Goal: Task Accomplishment & Management: Manage account settings

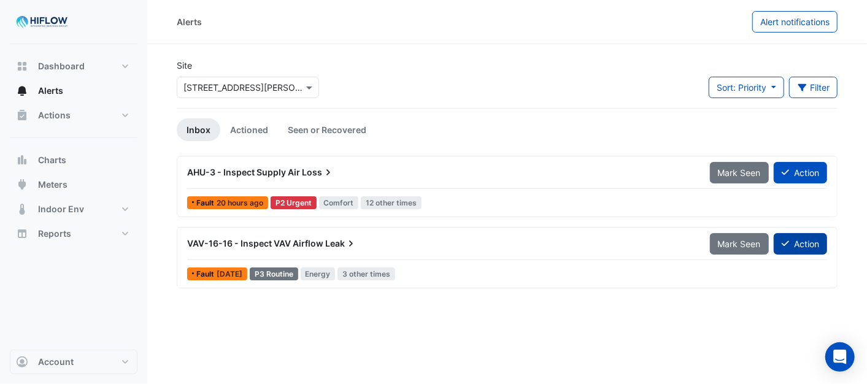
click at [804, 243] on button "Action" at bounding box center [800, 243] width 53 height 21
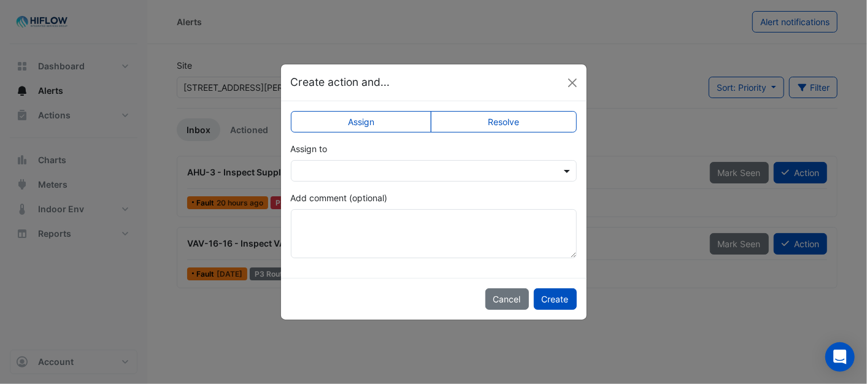
click at [561, 172] on span at bounding box center [568, 170] width 15 height 13
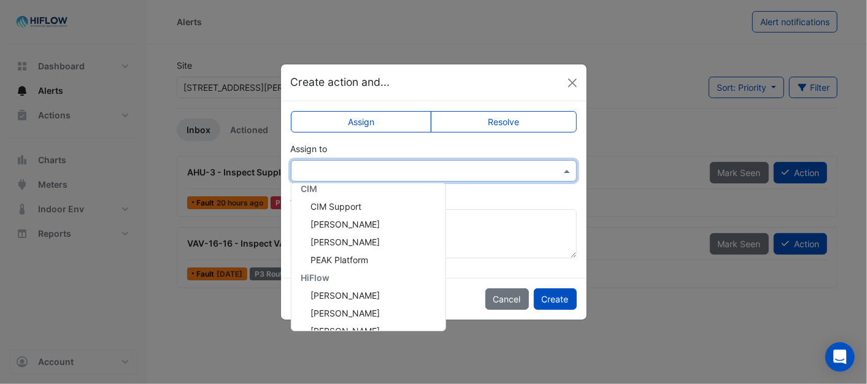
scroll to position [236, 0]
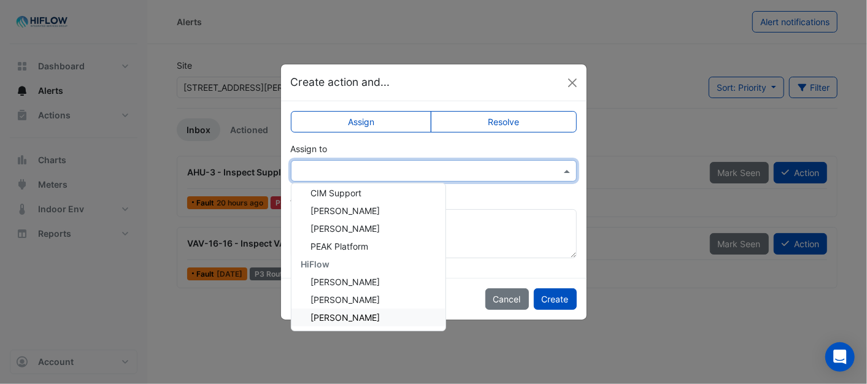
click at [333, 314] on span "[PERSON_NAME]" at bounding box center [345, 317] width 69 height 10
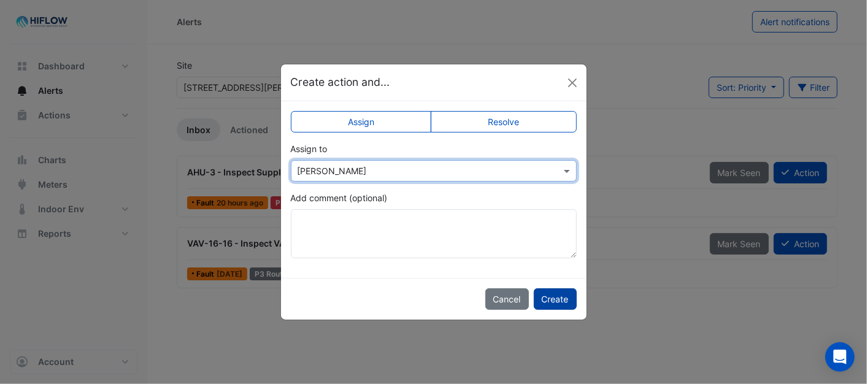
click at [552, 295] on button "Create" at bounding box center [555, 298] width 43 height 21
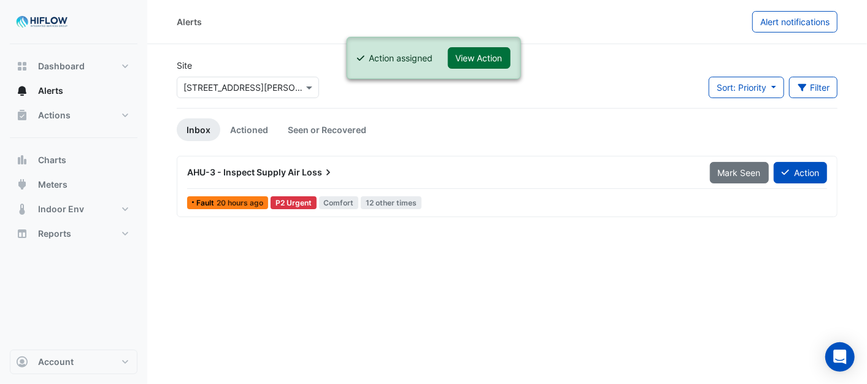
click at [480, 50] on button "View Action" at bounding box center [479, 57] width 63 height 21
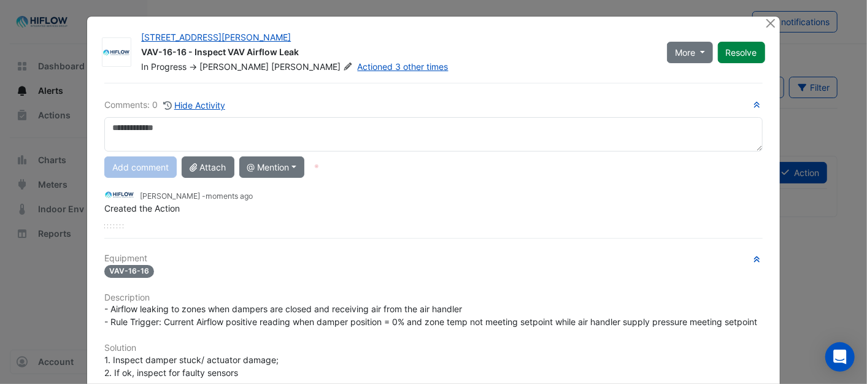
scroll to position [0, 0]
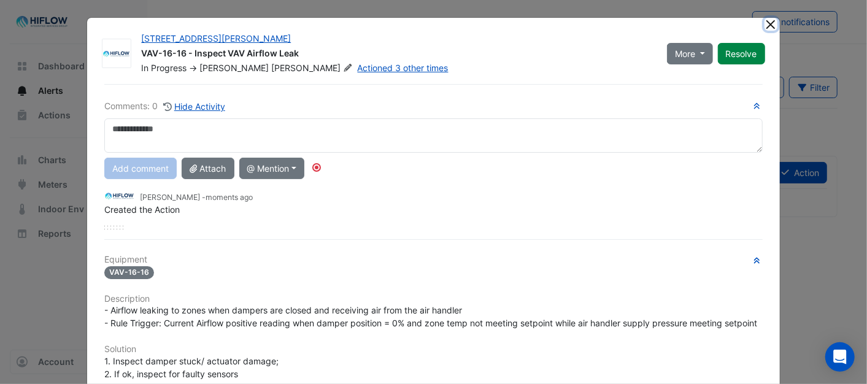
click at [767, 19] on button "Close" at bounding box center [771, 24] width 13 height 13
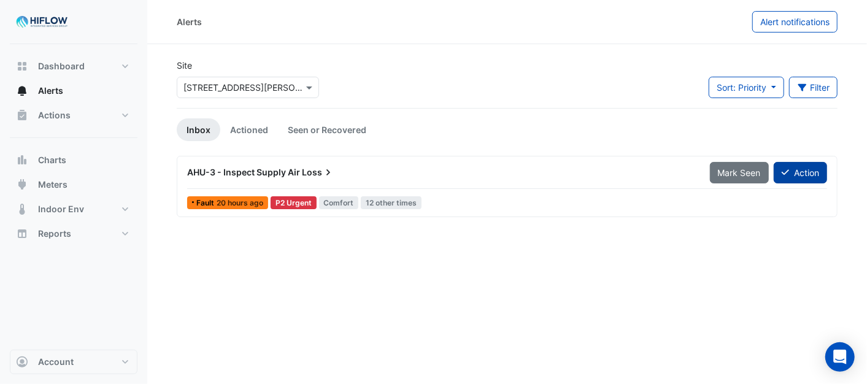
click at [799, 175] on button "Action" at bounding box center [800, 172] width 53 height 21
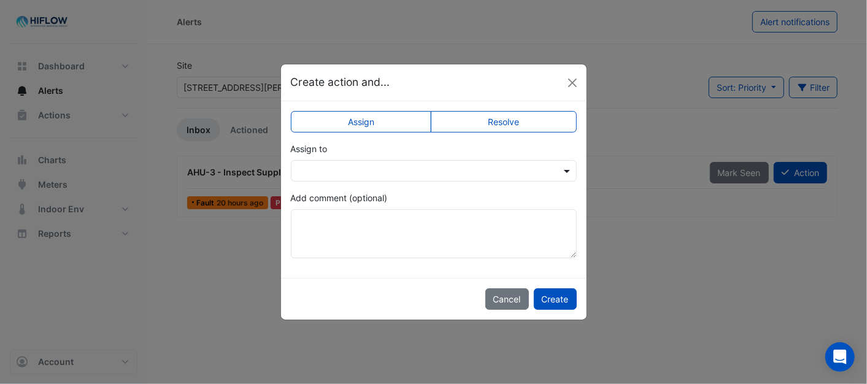
click at [566, 166] on span at bounding box center [568, 170] width 15 height 13
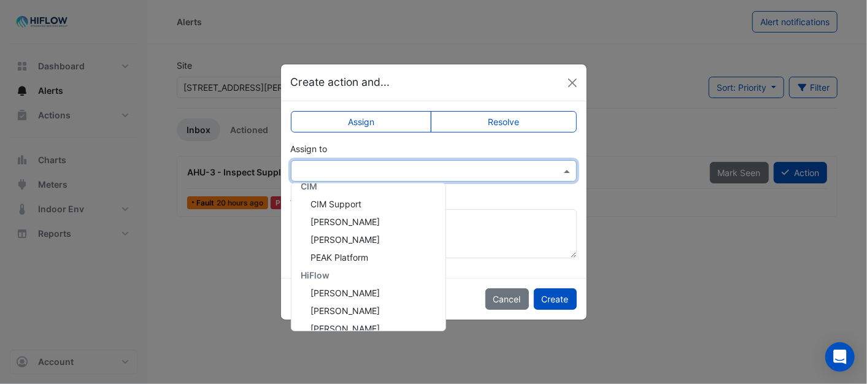
scroll to position [236, 0]
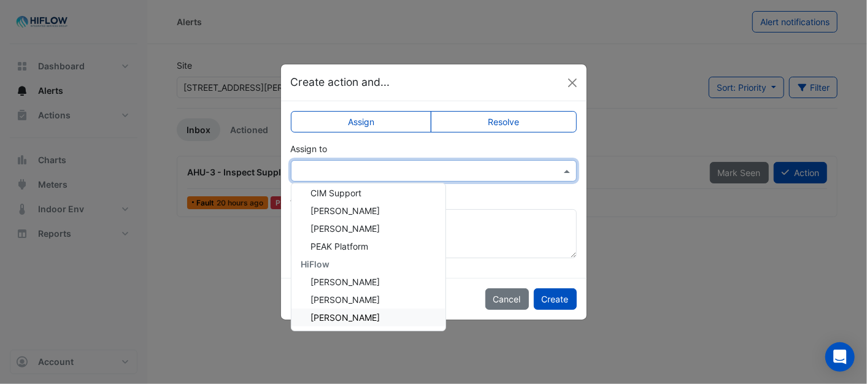
click at [330, 315] on span "[PERSON_NAME]" at bounding box center [345, 317] width 69 height 10
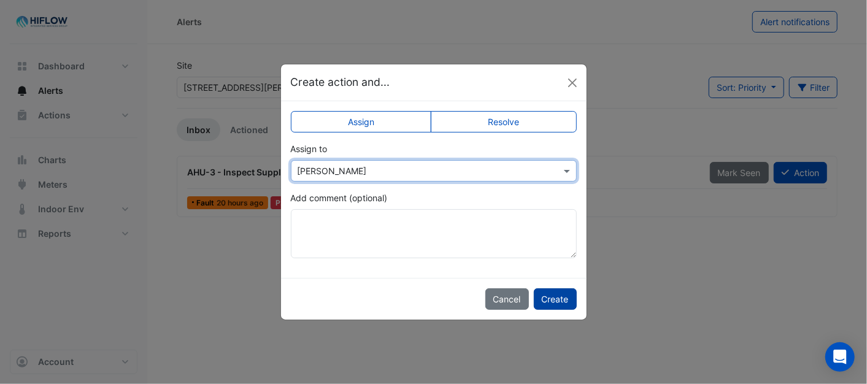
click at [561, 295] on button "Create" at bounding box center [555, 298] width 43 height 21
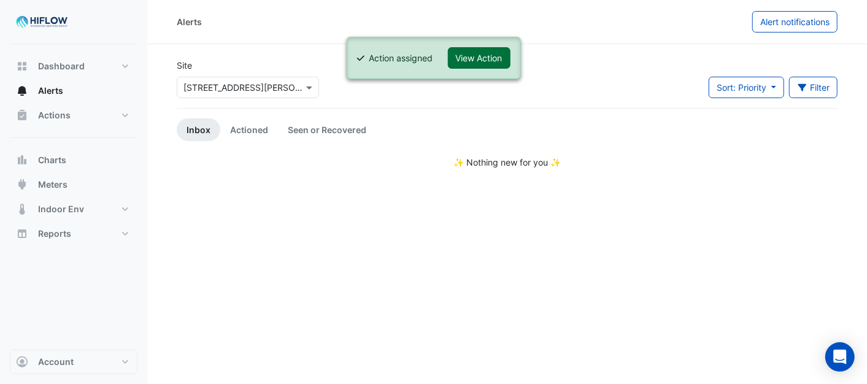
click at [488, 58] on button "View Action" at bounding box center [479, 57] width 63 height 21
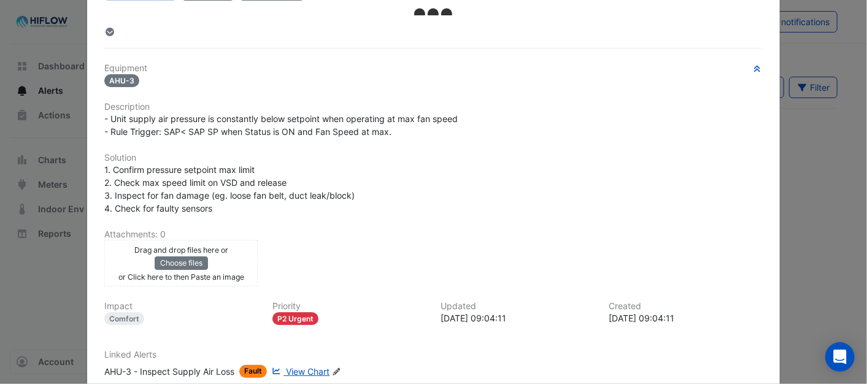
scroll to position [0, 0]
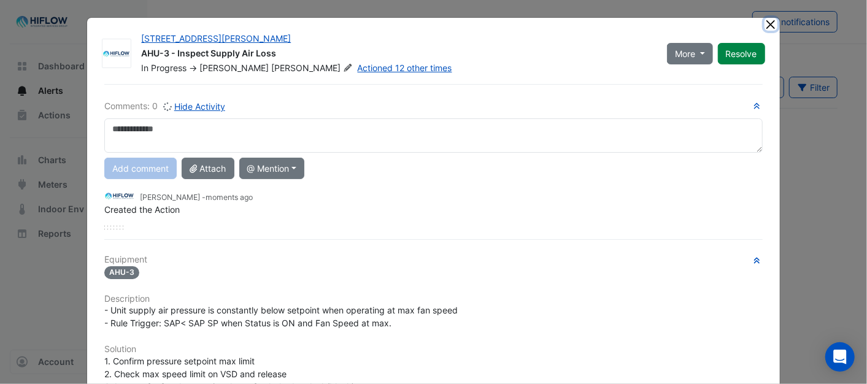
click at [765, 26] on button "Close" at bounding box center [771, 24] width 13 height 13
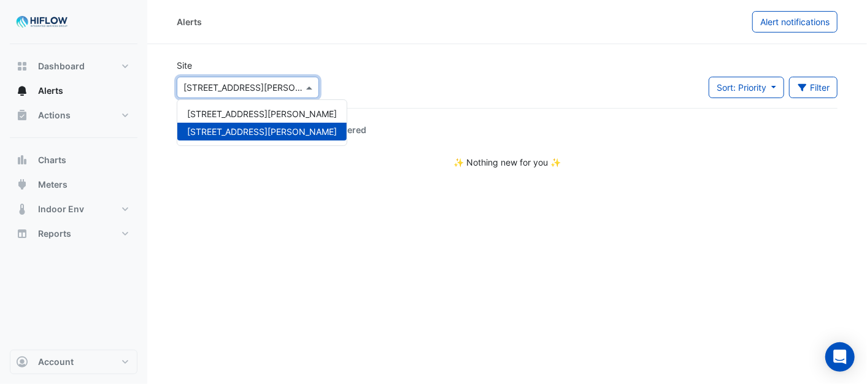
click at [312, 88] on span at bounding box center [310, 87] width 15 height 13
click at [260, 114] on span "[STREET_ADDRESS][PERSON_NAME]" at bounding box center [262, 114] width 150 height 10
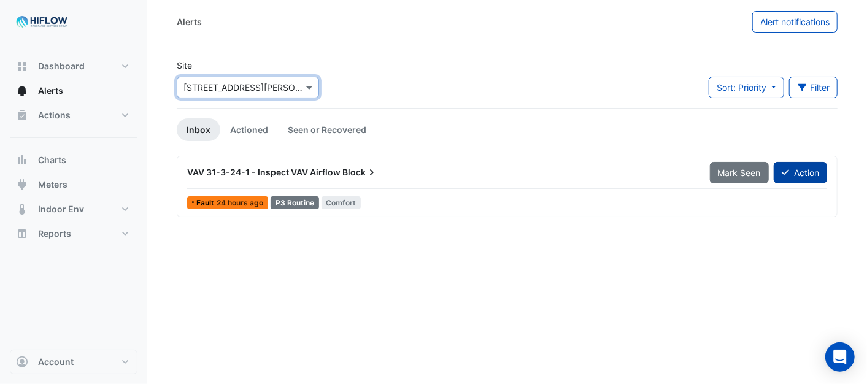
click at [784, 174] on icon at bounding box center [785, 172] width 7 height 9
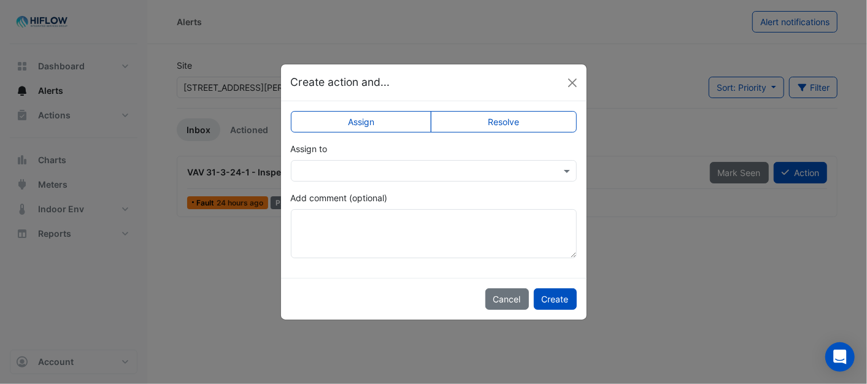
click at [560, 169] on div at bounding box center [433, 171] width 285 height 14
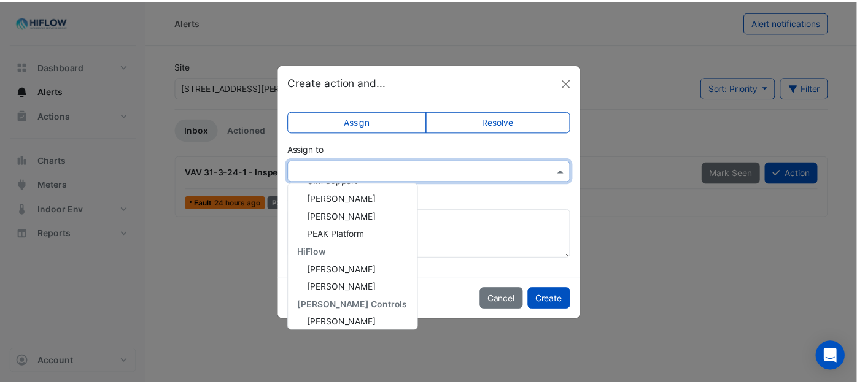
scroll to position [164, 0]
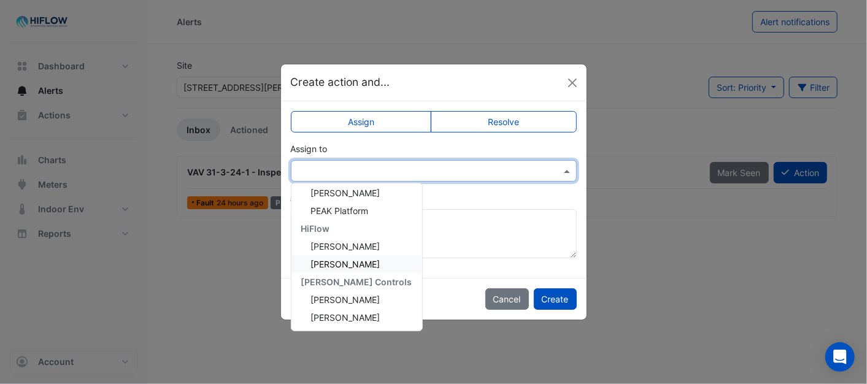
click at [339, 261] on span "[PERSON_NAME]" at bounding box center [345, 264] width 69 height 10
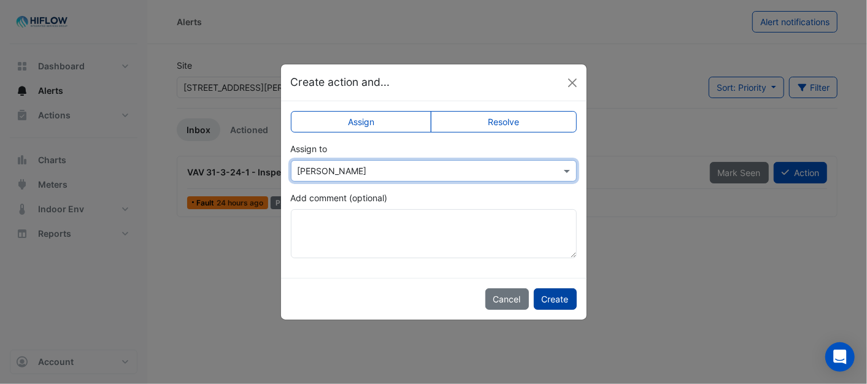
click at [552, 298] on button "Create" at bounding box center [555, 298] width 43 height 21
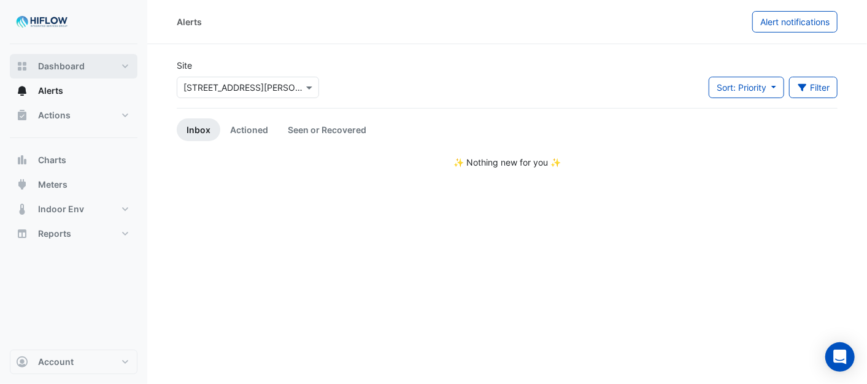
click at [69, 64] on span "Dashboard" at bounding box center [61, 66] width 47 height 12
select select "***"
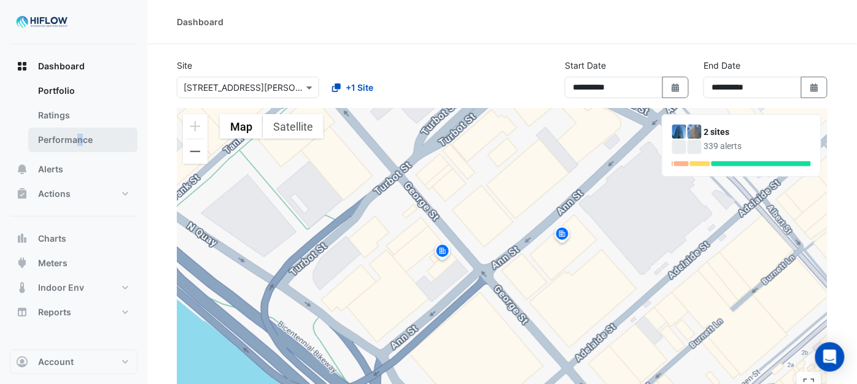
click at [80, 137] on link "Performance" at bounding box center [82, 140] width 109 height 25
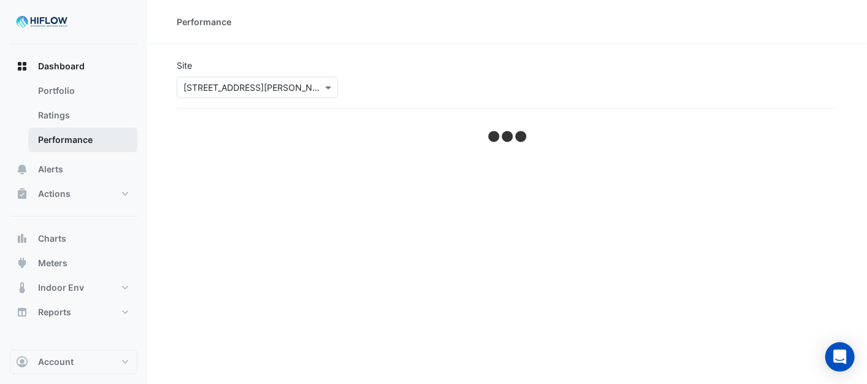
drag, startPoint x: 80, startPoint y: 137, endPoint x: 50, endPoint y: 144, distance: 30.8
click at [50, 144] on link "Performance" at bounding box center [82, 140] width 109 height 25
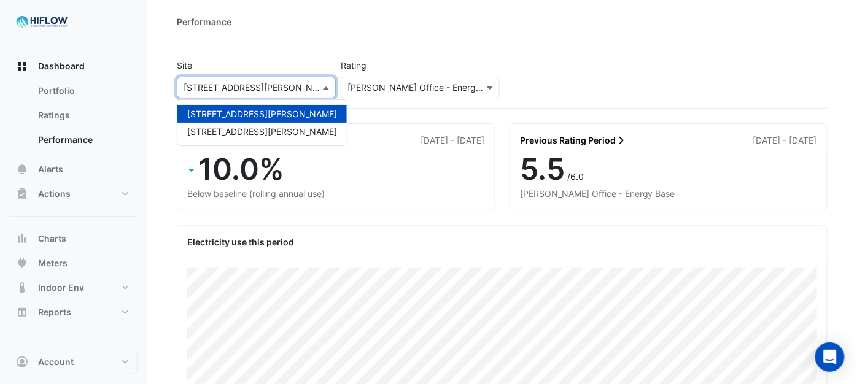
click at [329, 88] on span at bounding box center [327, 87] width 15 height 13
click at [221, 127] on span "[STREET_ADDRESS][PERSON_NAME]" at bounding box center [262, 131] width 150 height 10
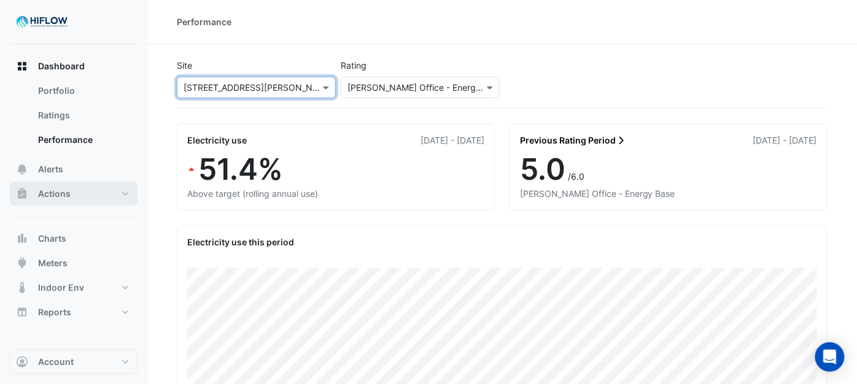
click at [47, 194] on span "Actions" at bounding box center [54, 194] width 33 height 12
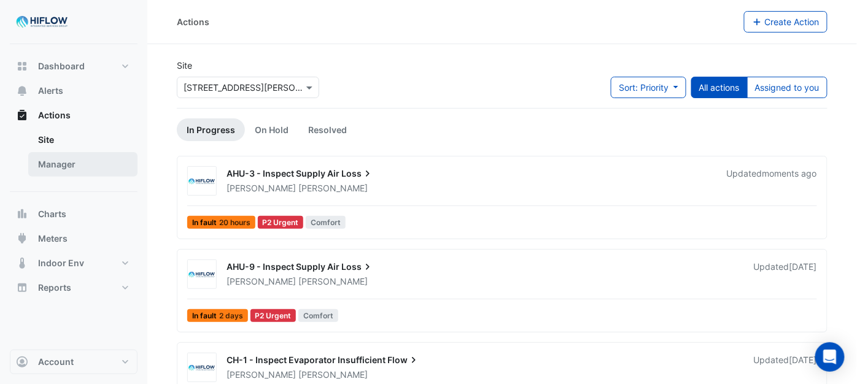
click at [74, 164] on link "Manager" at bounding box center [82, 164] width 109 height 25
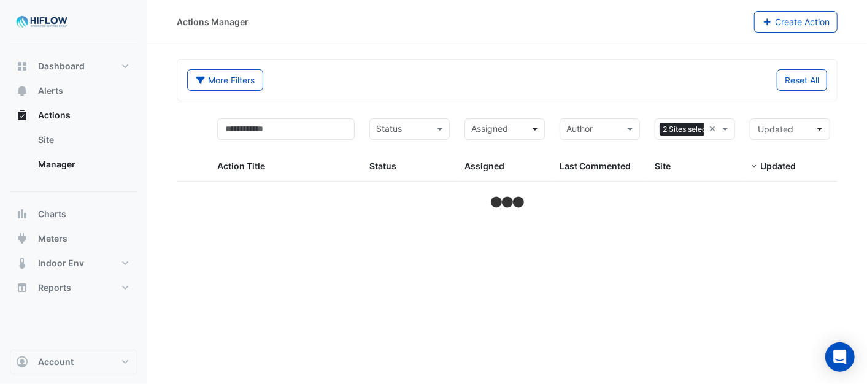
click at [534, 129] on span at bounding box center [536, 129] width 15 height 14
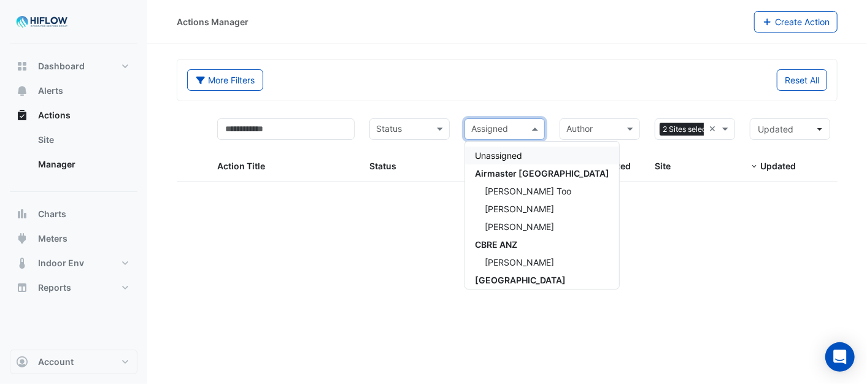
select select "***"
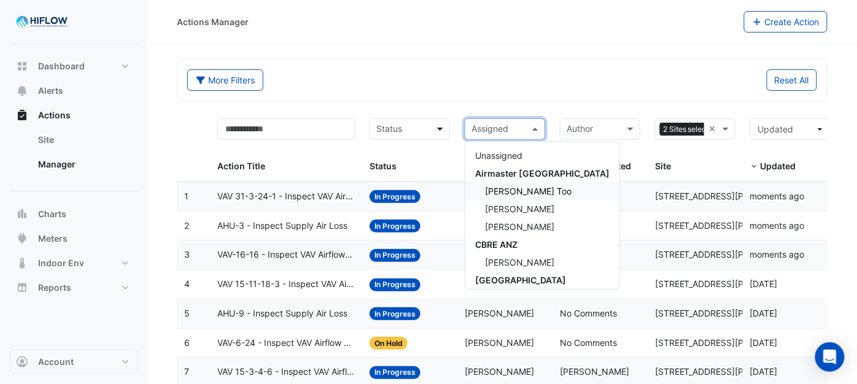
click at [444, 125] on span at bounding box center [441, 129] width 15 height 14
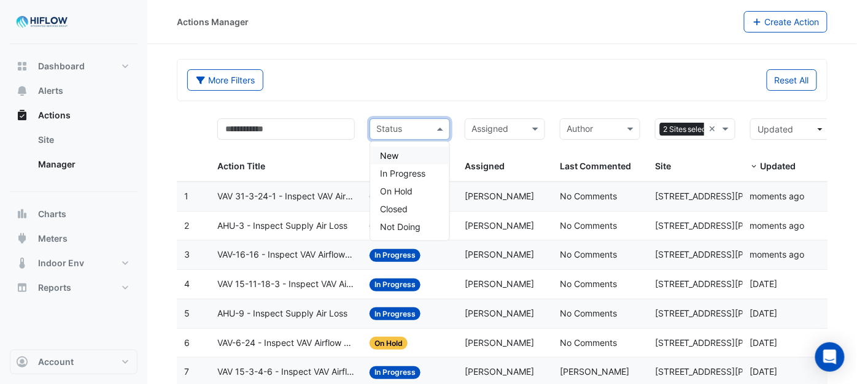
click at [413, 149] on div "New" at bounding box center [409, 156] width 79 height 18
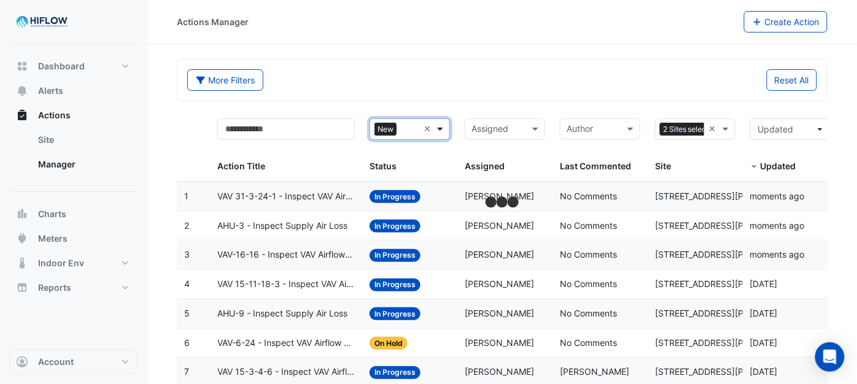
drag, startPoint x: 444, startPoint y: 127, endPoint x: 441, endPoint y: 139, distance: 12.6
click at [443, 127] on span at bounding box center [441, 129] width 15 height 14
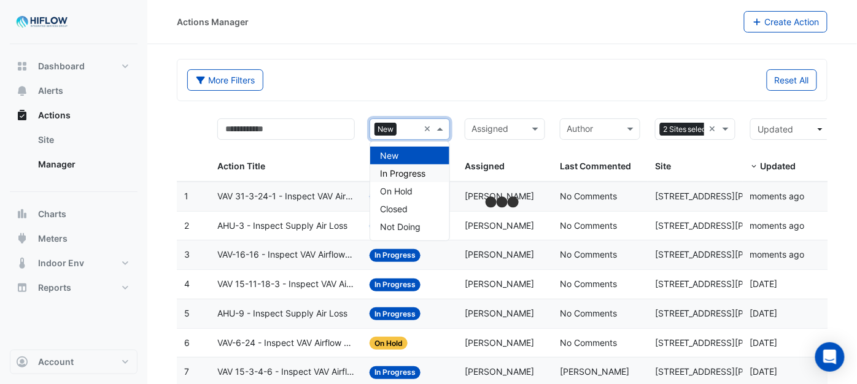
click at [418, 169] on span "In Progress" at bounding box center [402, 173] width 45 height 10
click at [440, 131] on span at bounding box center [441, 129] width 15 height 14
click at [410, 191] on span "On Hold" at bounding box center [396, 191] width 33 height 10
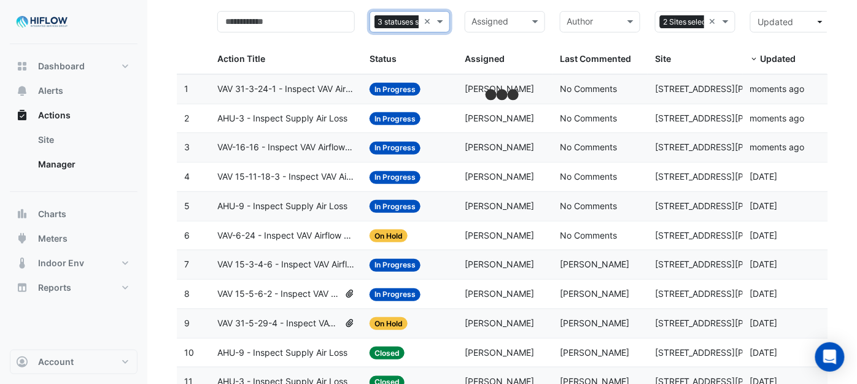
scroll to position [68, 0]
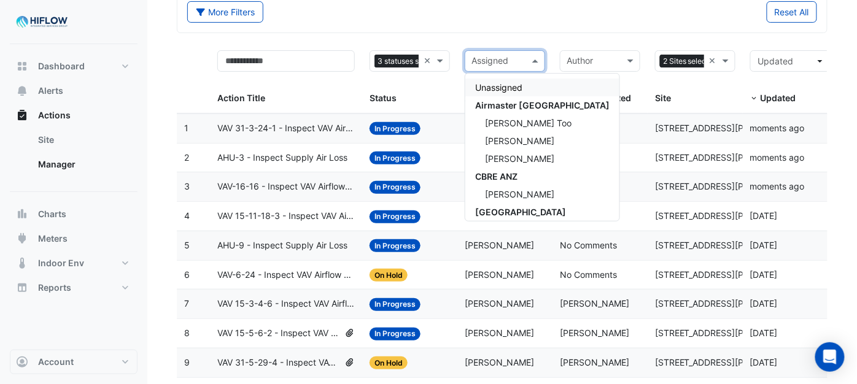
click at [536, 64] on span at bounding box center [536, 61] width 15 height 14
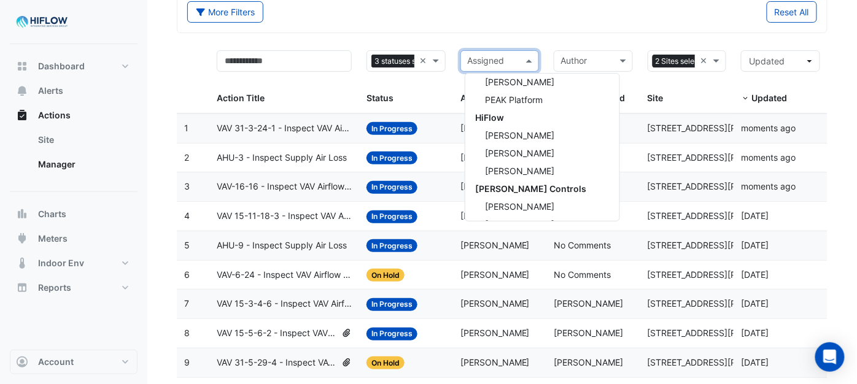
scroll to position [342, 0]
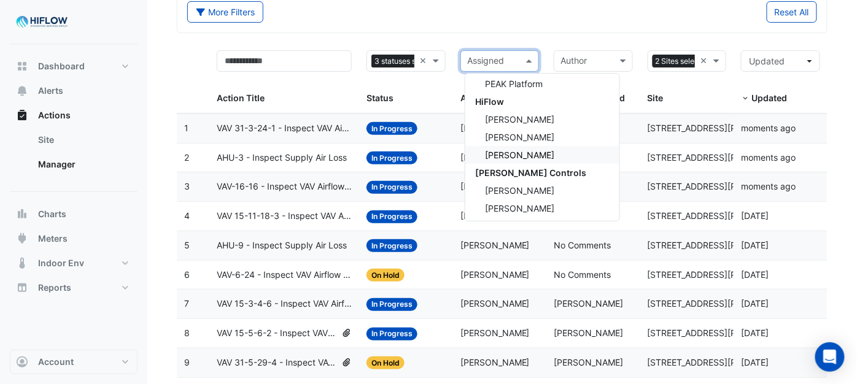
click at [522, 150] on span "[PERSON_NAME]" at bounding box center [519, 155] width 69 height 10
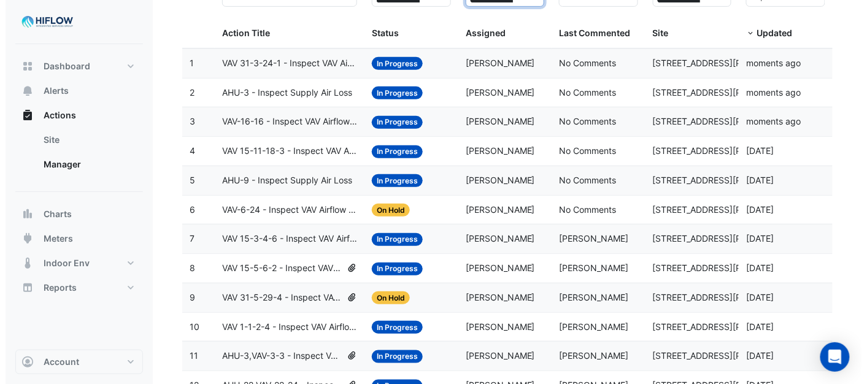
scroll to position [126, 0]
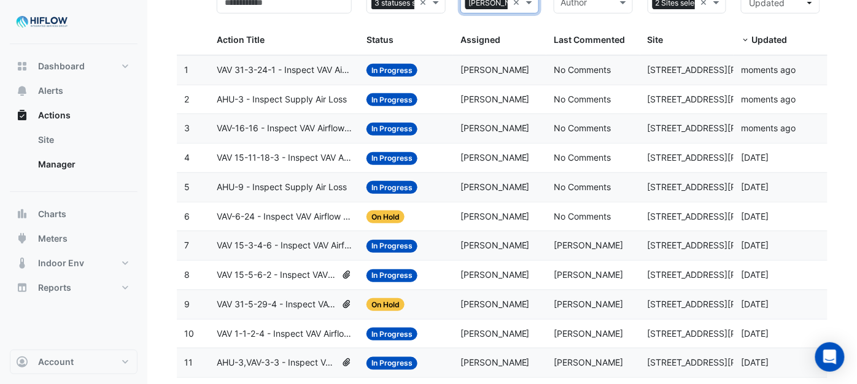
click at [278, 65] on span "VAV 31-3-24-1 - Inspect VAV Airflow Block" at bounding box center [284, 70] width 135 height 14
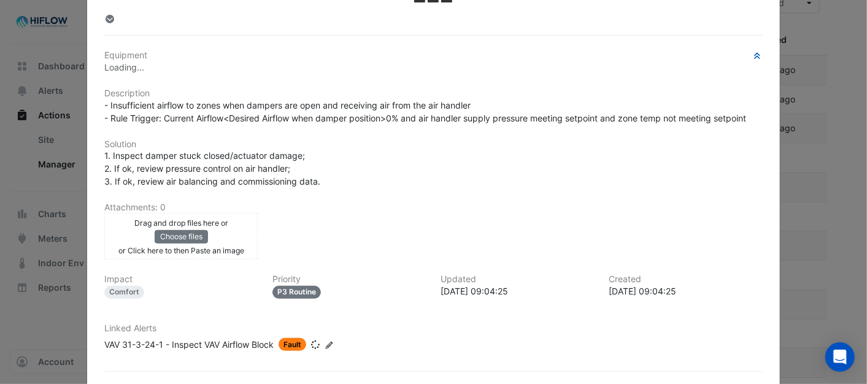
scroll to position [0, 0]
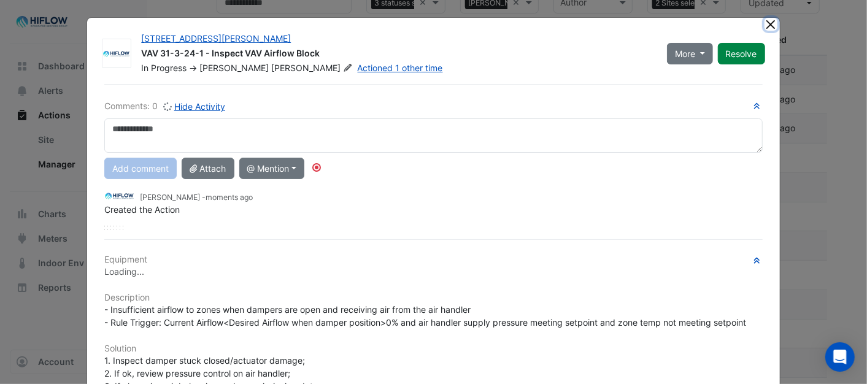
click at [765, 25] on button "Close" at bounding box center [771, 24] width 13 height 13
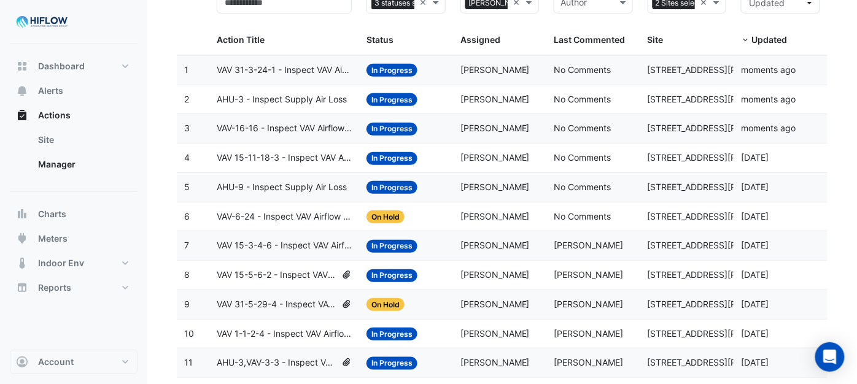
click at [242, 93] on span "AHU-3 - Inspect Supply Air Loss" at bounding box center [282, 100] width 130 height 14
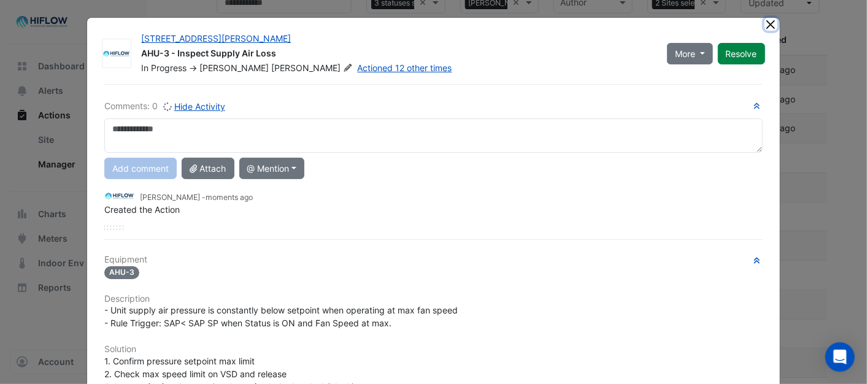
click at [765, 21] on button "Close" at bounding box center [771, 24] width 13 height 13
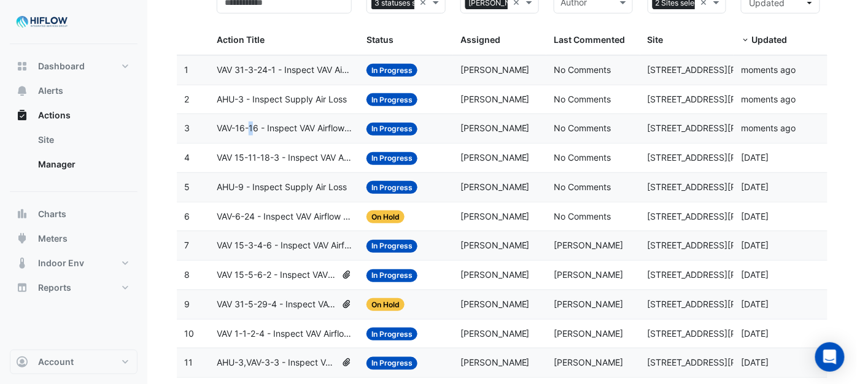
click at [252, 126] on span "VAV-16-16 - Inspect VAV Airflow Leak" at bounding box center [284, 128] width 135 height 14
drag, startPoint x: 252, startPoint y: 126, endPoint x: 288, endPoint y: 126, distance: 36.2
click at [288, 126] on span "VAV-16-16 - Inspect VAV Airflow Leak" at bounding box center [284, 128] width 135 height 14
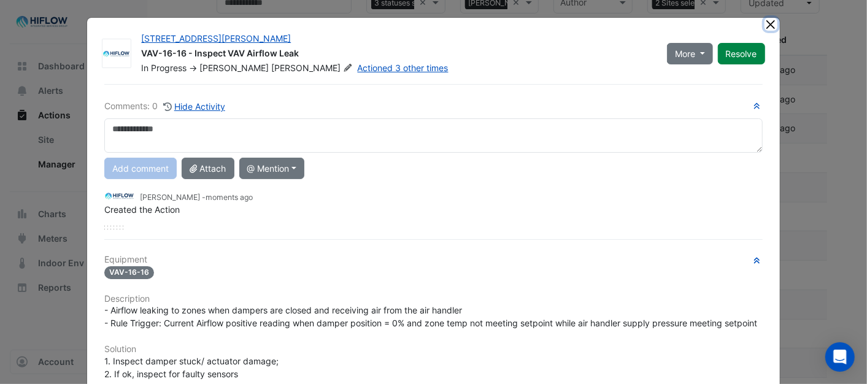
click at [767, 26] on button "Close" at bounding box center [771, 24] width 13 height 13
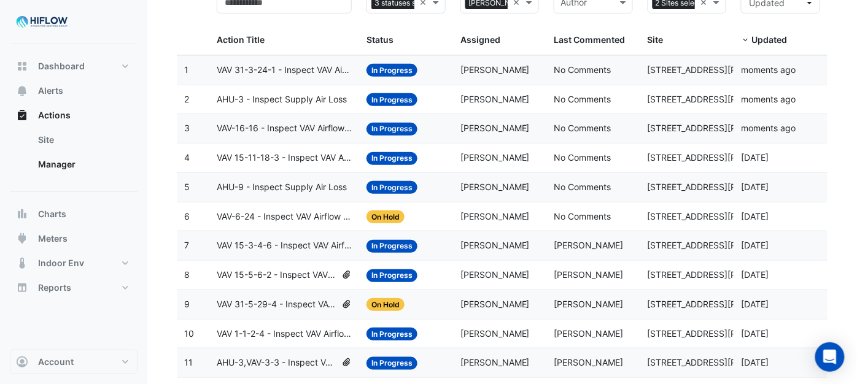
click at [250, 156] on span "VAV 15-11-18-3 - Inspect VAV Airflow Block" at bounding box center [284, 158] width 135 height 14
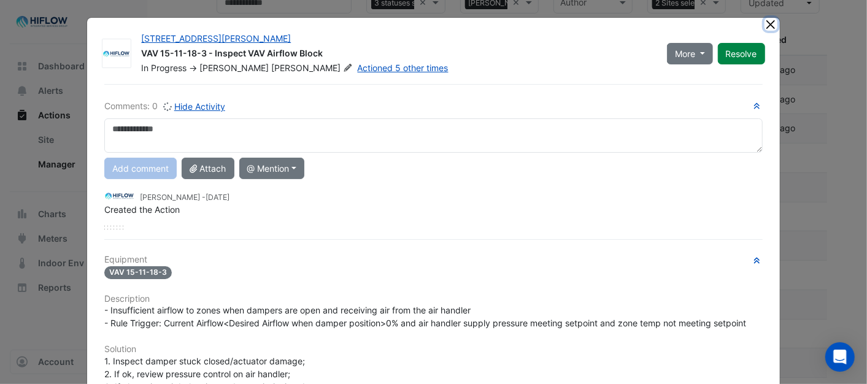
click at [765, 23] on button "Close" at bounding box center [771, 24] width 13 height 13
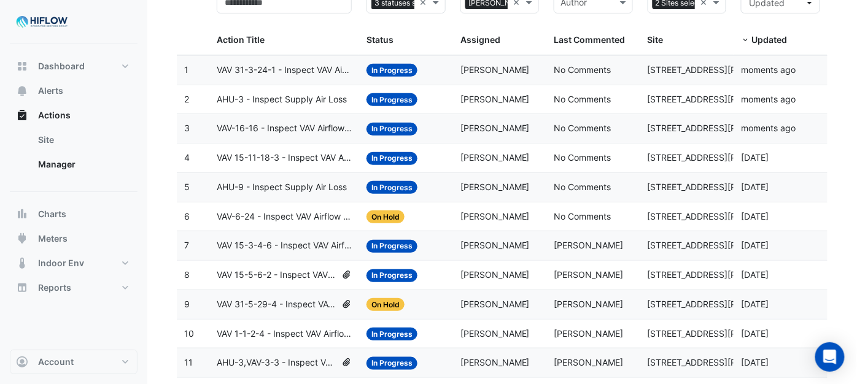
click at [275, 188] on span "AHU-9 - Inspect Supply Air Loss" at bounding box center [282, 187] width 130 height 14
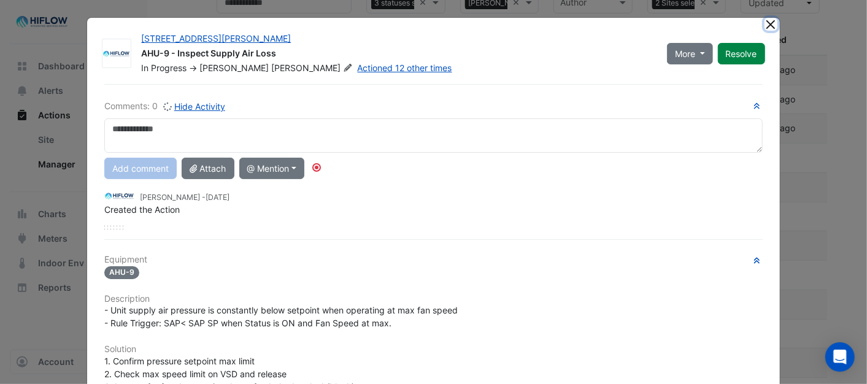
click at [765, 26] on button "Close" at bounding box center [771, 24] width 13 height 13
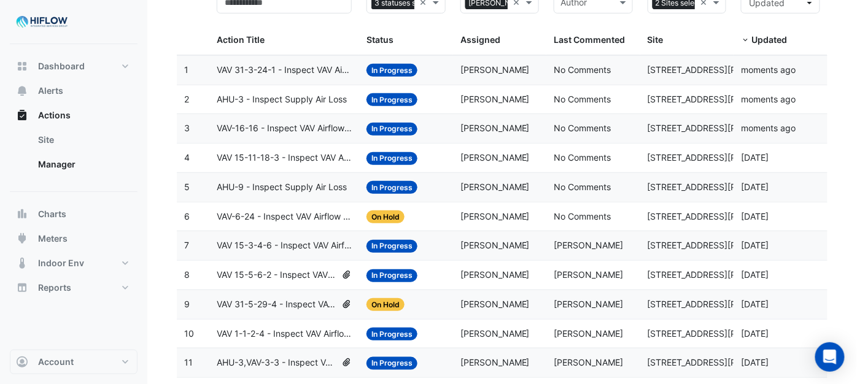
click at [259, 217] on span "VAV-6-24 - Inspect VAV Airflow Oversupply (Energy Waste)" at bounding box center [284, 217] width 135 height 14
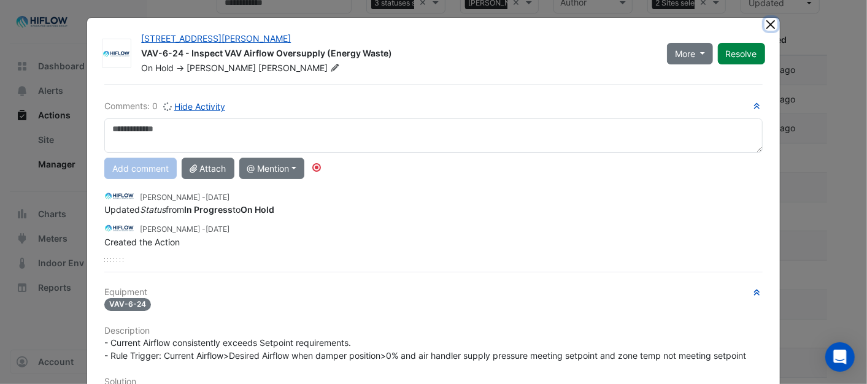
click at [765, 25] on button "Close" at bounding box center [771, 24] width 13 height 13
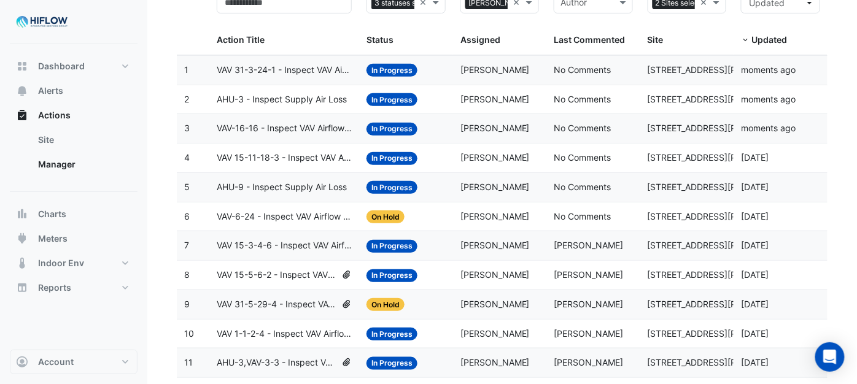
click at [293, 248] on span "VAV 15-3-4-6 - Inspect VAV Airflow Block" at bounding box center [284, 246] width 135 height 14
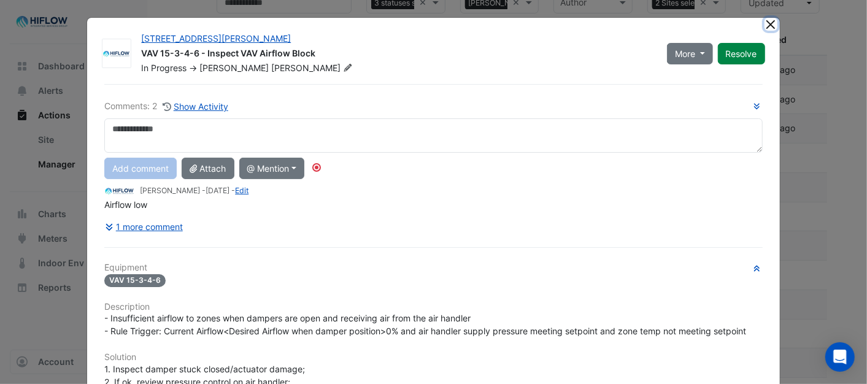
click at [765, 25] on button "Close" at bounding box center [771, 24] width 13 height 13
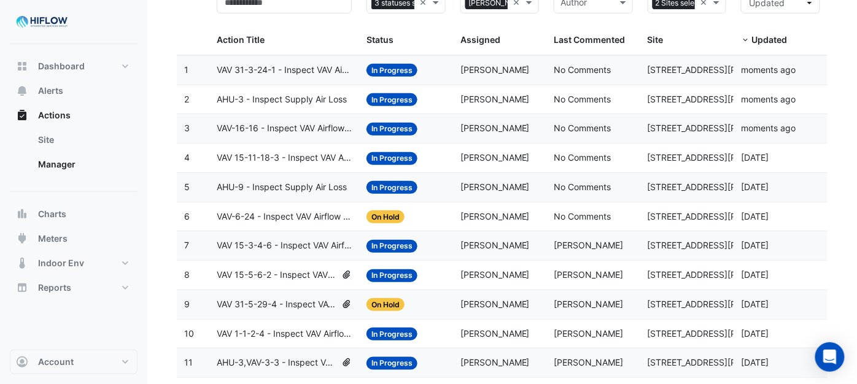
click at [285, 274] on span "VAV 15-5-6-2 - Inspect VAV Airflow Block" at bounding box center [277, 275] width 120 height 14
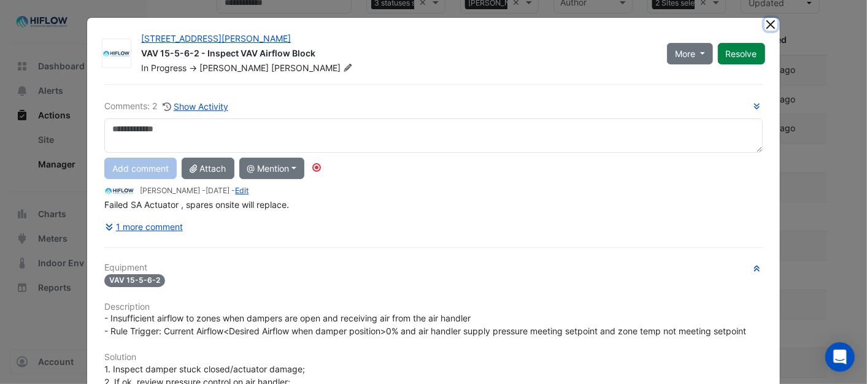
click at [765, 23] on button "Close" at bounding box center [771, 24] width 13 height 13
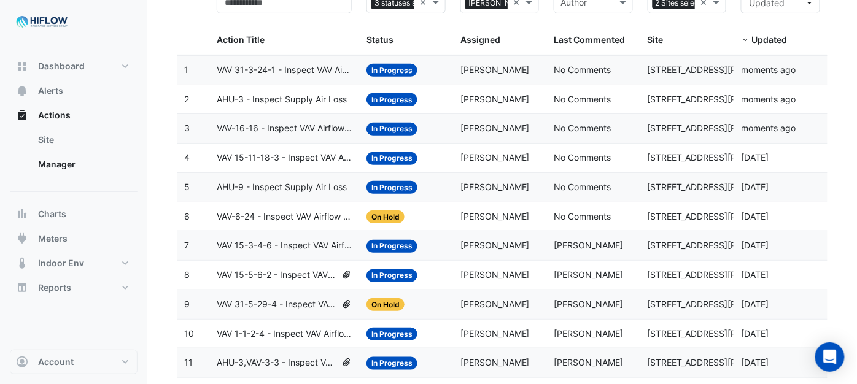
click at [273, 307] on span "VAV 31-5-29-4 - Inspect VAV Airflow Block" at bounding box center [277, 305] width 120 height 14
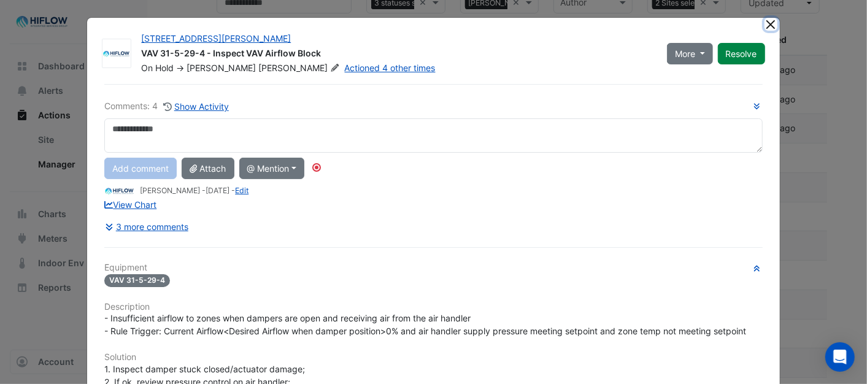
click at [765, 29] on button "Close" at bounding box center [771, 24] width 13 height 13
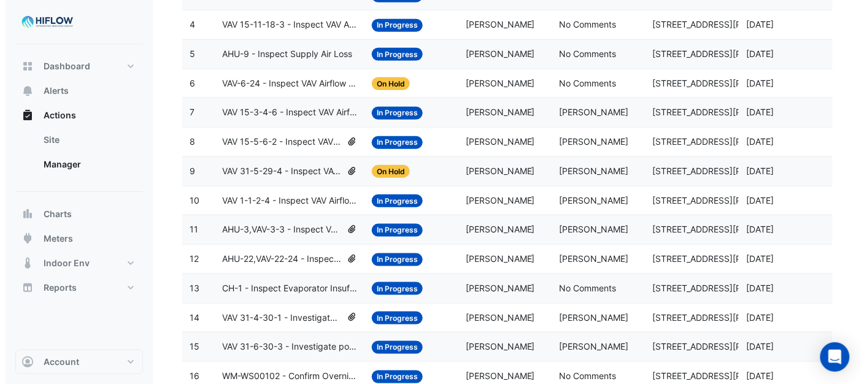
scroll to position [263, 0]
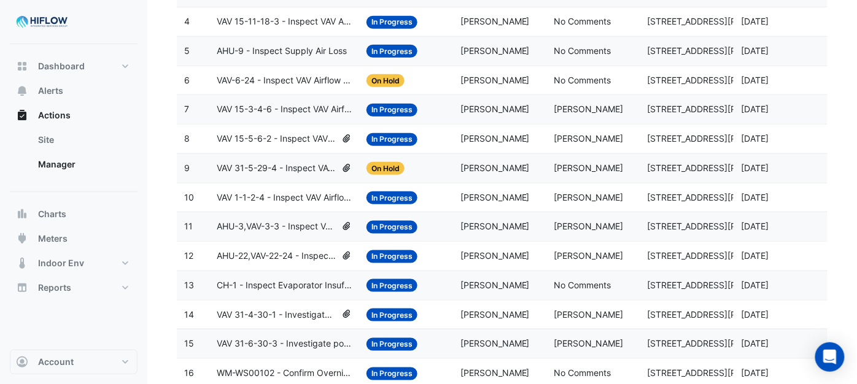
click at [285, 199] on span "VAV 1-1-2-4 - Inspect VAV Airflow Leak" at bounding box center [284, 198] width 135 height 14
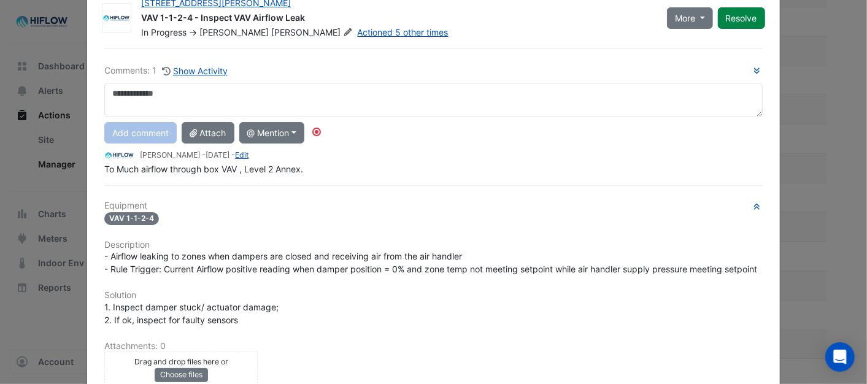
scroll to position [0, 0]
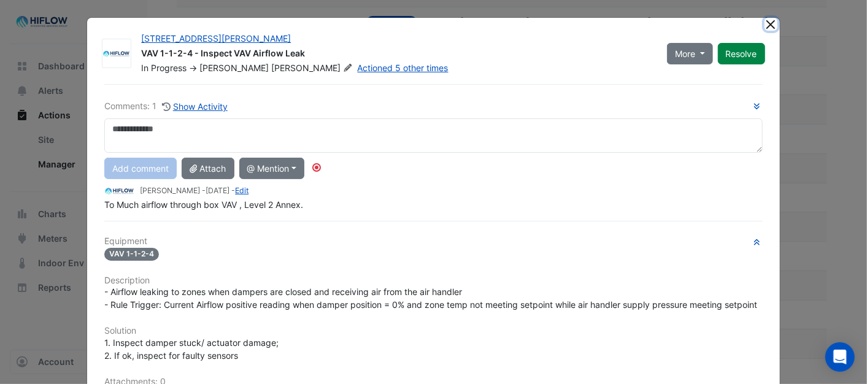
drag, startPoint x: 761, startPoint y: 22, endPoint x: 757, endPoint y: 32, distance: 10.7
click at [765, 23] on button "Close" at bounding box center [771, 24] width 13 height 13
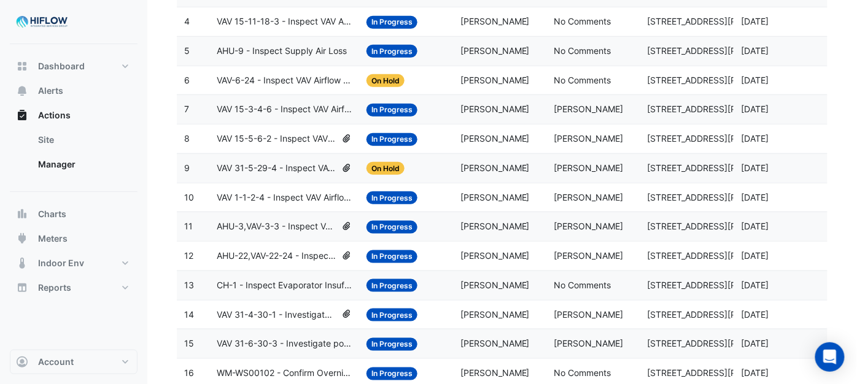
click at [260, 228] on span "AHU-3,VAV-3-3 - Inspect VAV Airflow Block" at bounding box center [277, 227] width 120 height 14
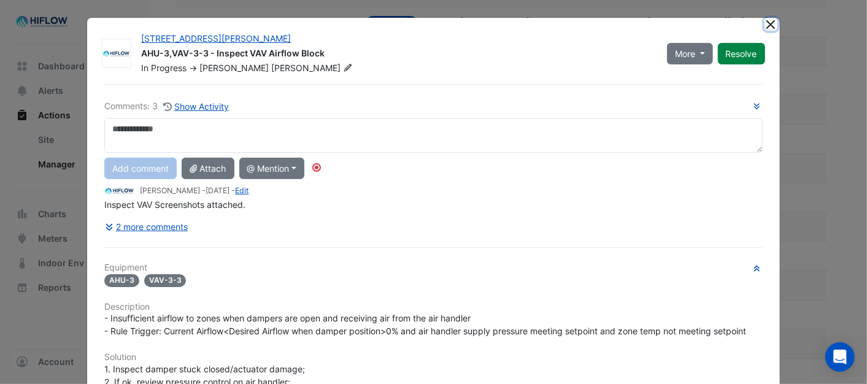
click at [768, 23] on button "Close" at bounding box center [771, 24] width 13 height 13
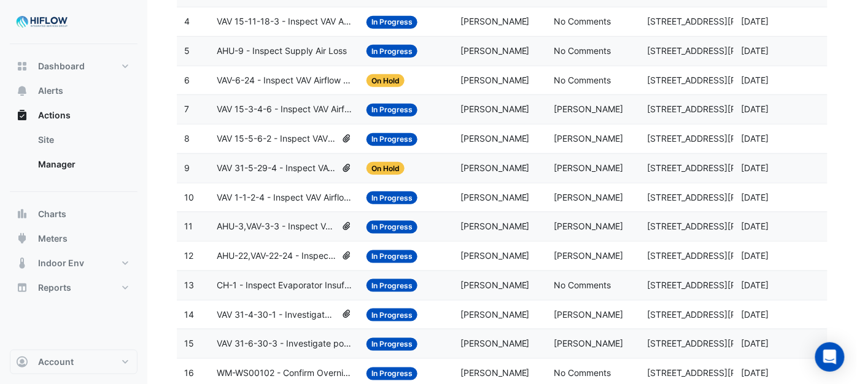
click at [285, 258] on span "AHU-22,VAV-22-24 - Inspect VAV Airflow Leak" at bounding box center [277, 256] width 120 height 14
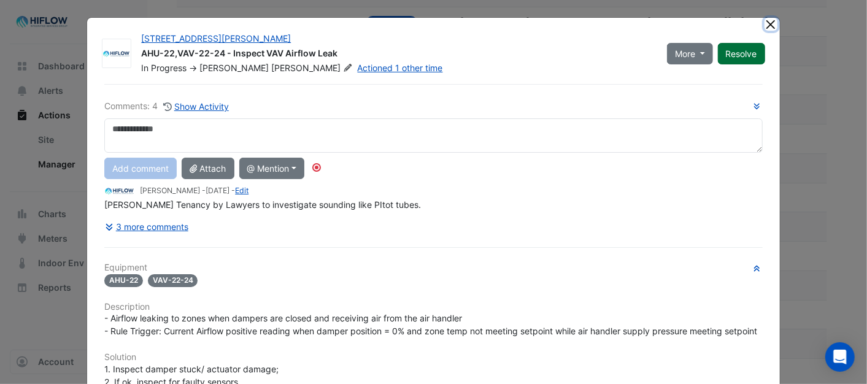
click at [765, 23] on button "Close" at bounding box center [771, 24] width 13 height 13
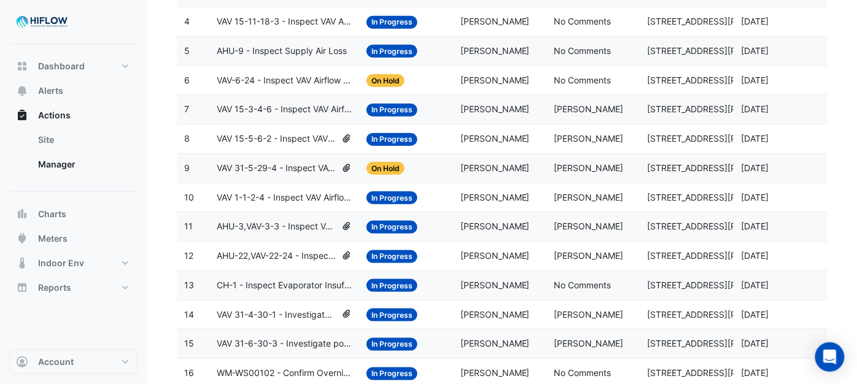
click at [269, 290] on span "CH-1 - Inspect Evaporator Insufficient Flow" at bounding box center [284, 286] width 135 height 14
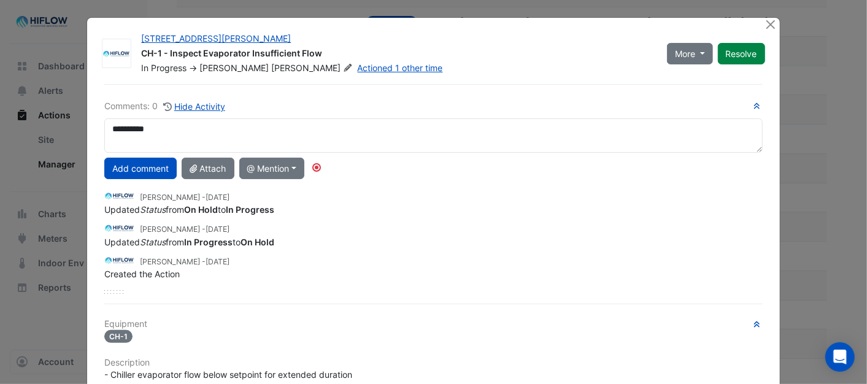
drag, startPoint x: 162, startPoint y: 126, endPoint x: 99, endPoint y: 131, distance: 63.3
click at [104, 131] on textarea "**********" at bounding box center [433, 135] width 658 height 34
type textarea "**********"
click at [131, 167] on button "Add comment" at bounding box center [140, 168] width 72 height 21
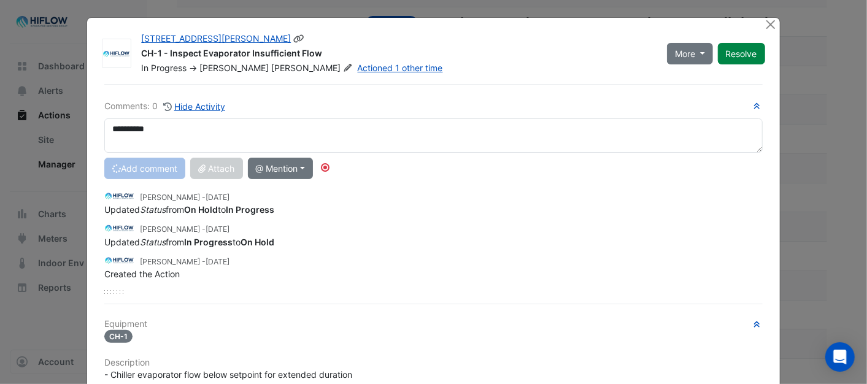
click at [735, 53] on button "Resolve" at bounding box center [741, 53] width 47 height 21
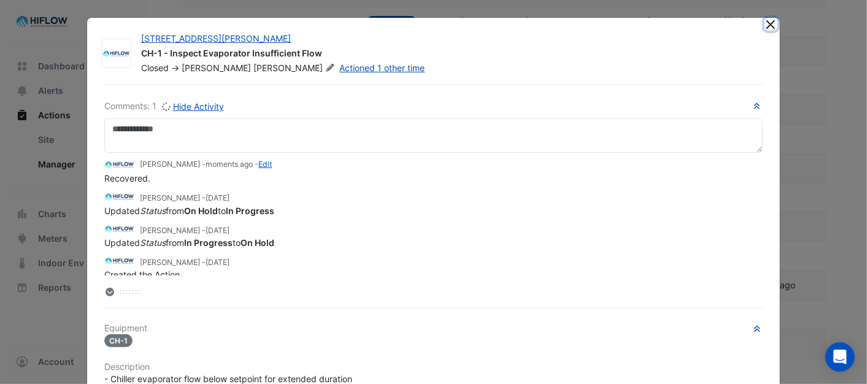
click at [765, 21] on button "Close" at bounding box center [771, 24] width 13 height 13
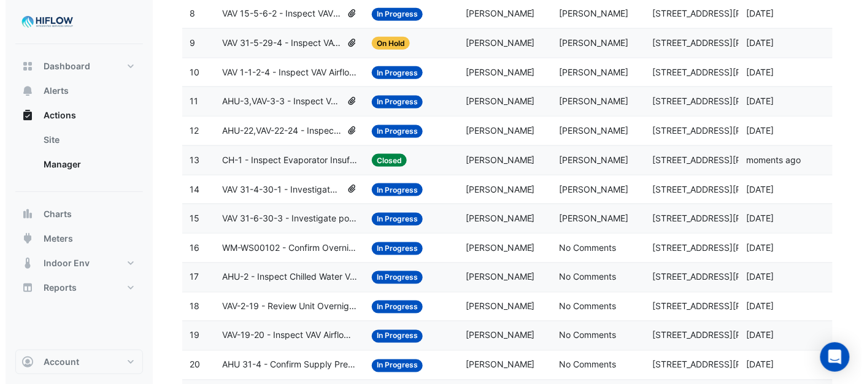
scroll to position [399, 0]
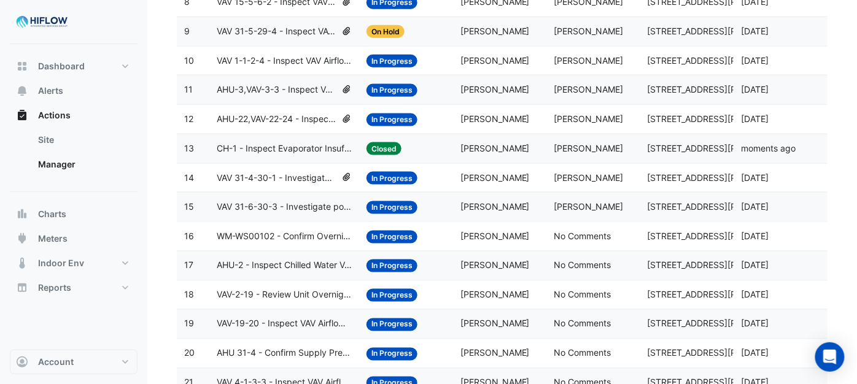
click at [291, 185] on span "VAV 31-4-30-1 - Investigate poor zone temp" at bounding box center [277, 178] width 120 height 14
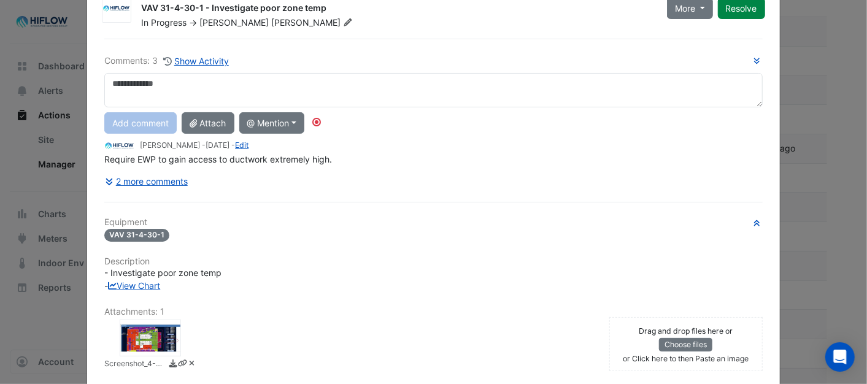
scroll to position [0, 0]
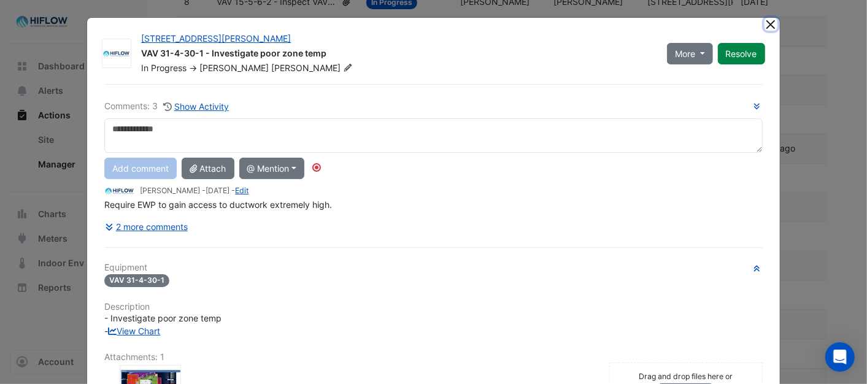
click at [769, 21] on button "Close" at bounding box center [771, 24] width 13 height 13
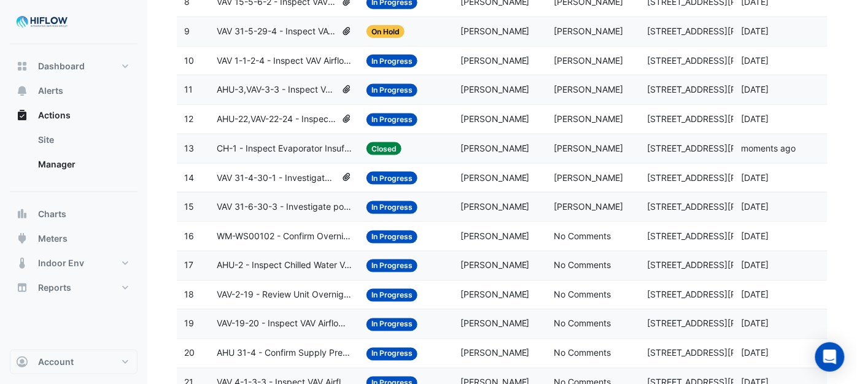
click at [268, 210] on span "VAV 31-6-30-3 - Investigate poor zone temp" at bounding box center [284, 207] width 135 height 14
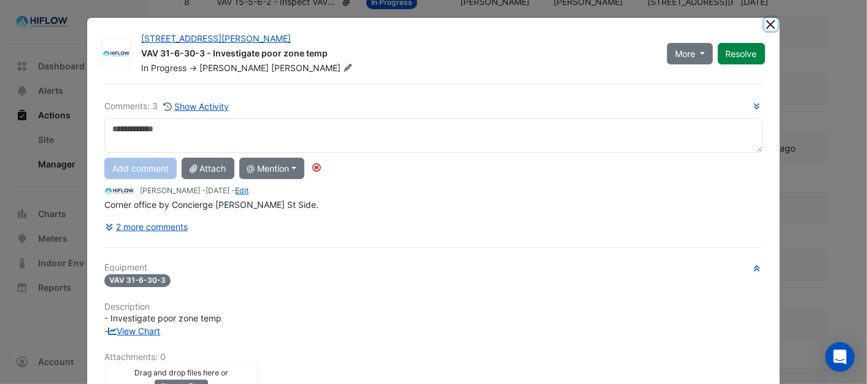
click at [770, 22] on button "Close" at bounding box center [771, 24] width 13 height 13
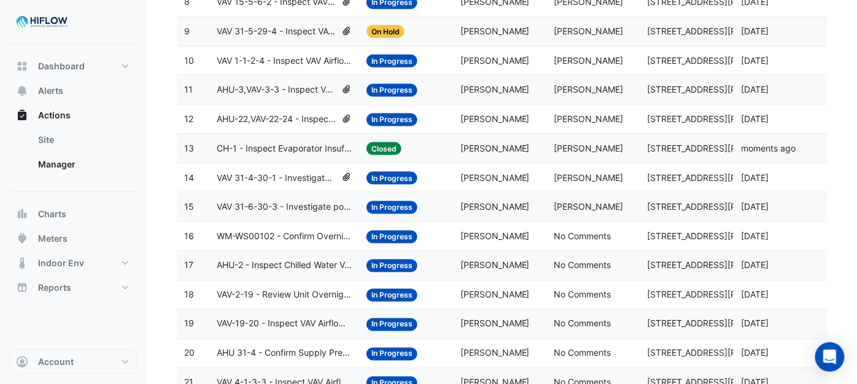
click at [255, 242] on span "WM-WS00102 - Confirm Overnight Water Consumption" at bounding box center [284, 236] width 135 height 14
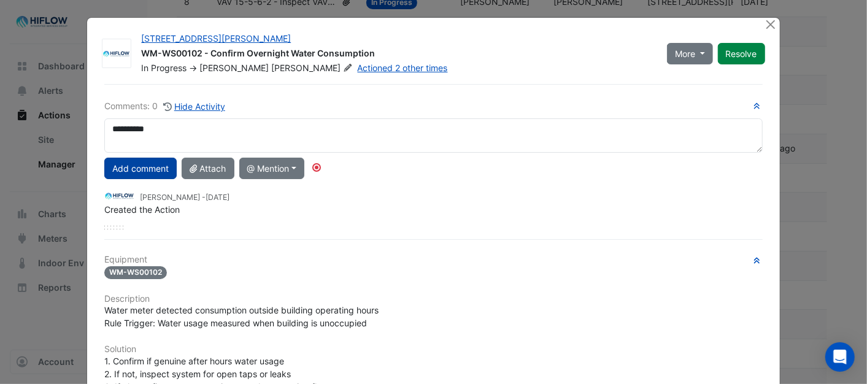
type textarea "**********"
click at [140, 174] on button "Add comment" at bounding box center [140, 168] width 72 height 21
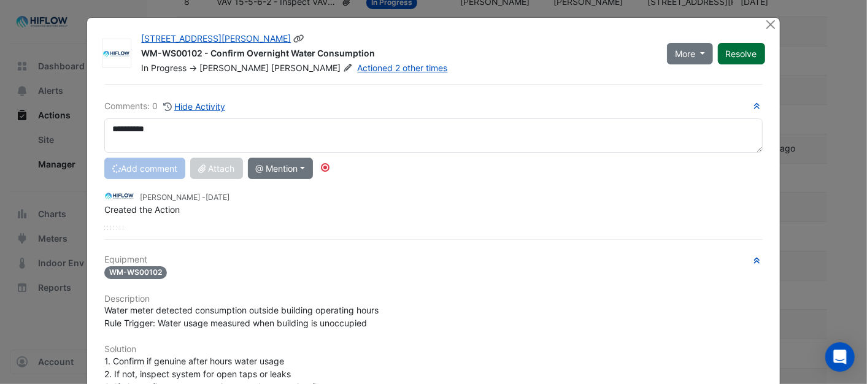
click at [747, 53] on button "Resolve" at bounding box center [741, 53] width 47 height 21
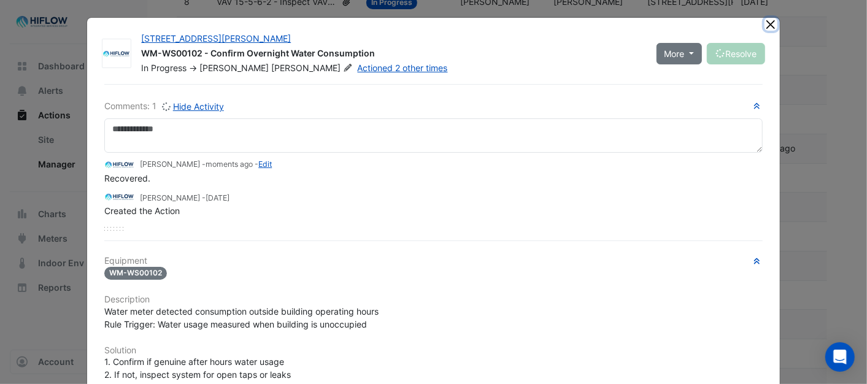
click at [770, 21] on button "Close" at bounding box center [771, 24] width 13 height 13
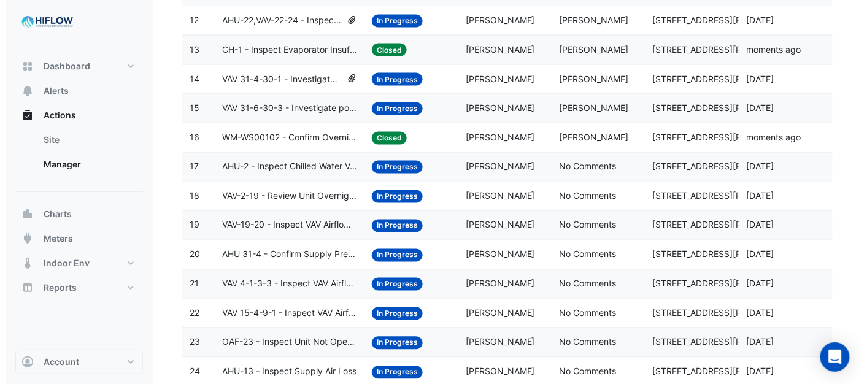
scroll to position [536, 0]
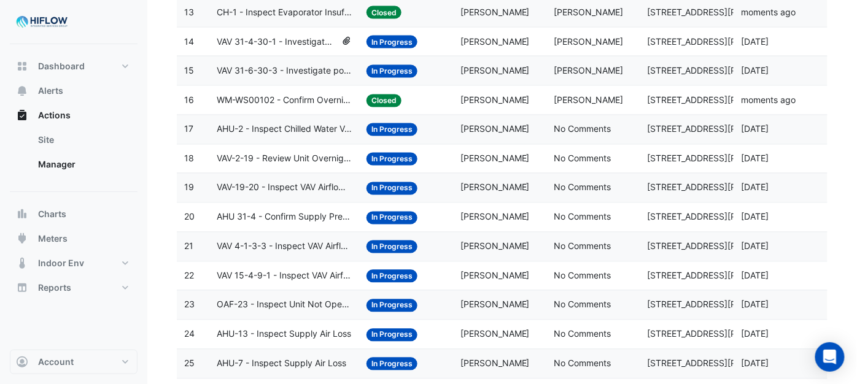
click at [277, 135] on span "AHU-2 - Inspect Chilled Water Valve Leak" at bounding box center [284, 130] width 135 height 14
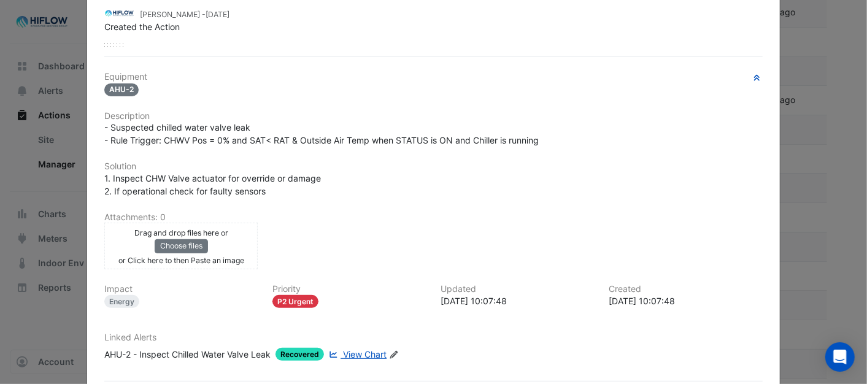
scroll to position [0, 0]
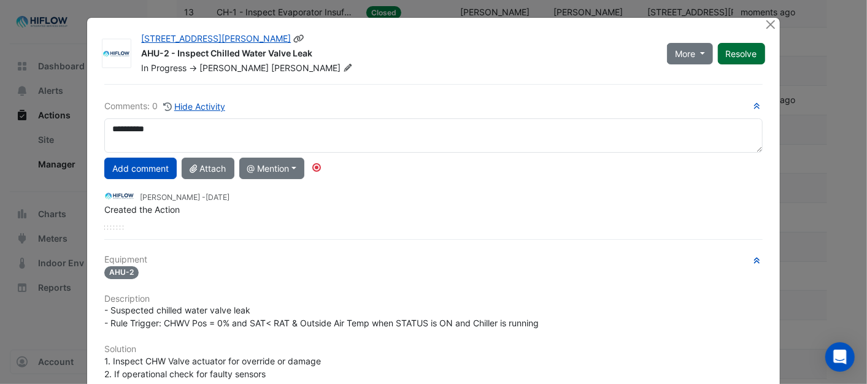
type textarea "**********"
click at [740, 52] on button "Resolve" at bounding box center [741, 53] width 47 height 21
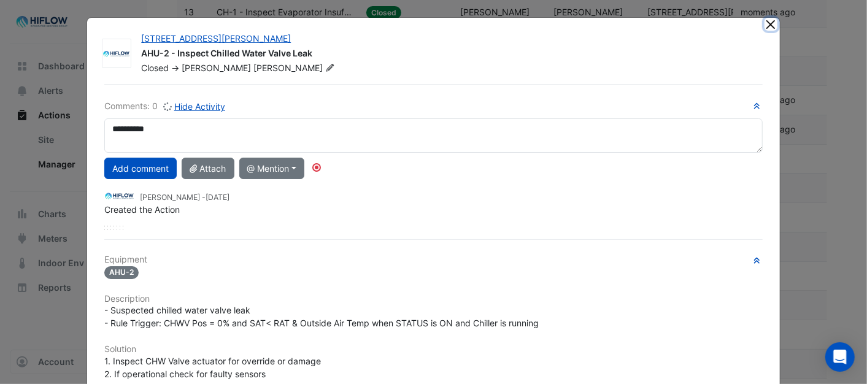
click at [765, 20] on button "Close" at bounding box center [771, 24] width 13 height 13
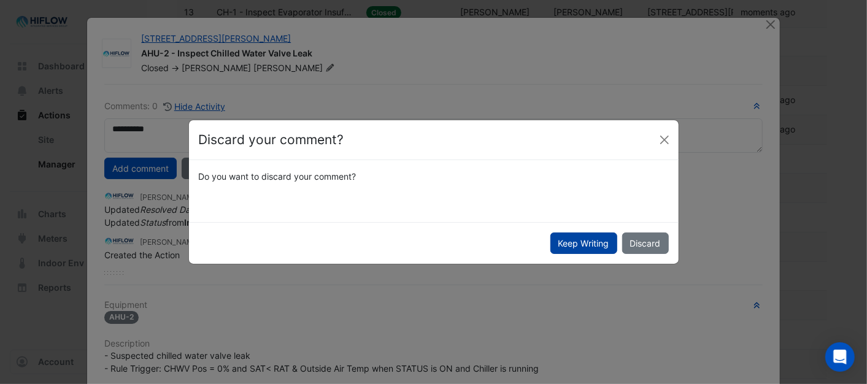
click at [560, 246] on button "Keep Writing" at bounding box center [583, 243] width 67 height 21
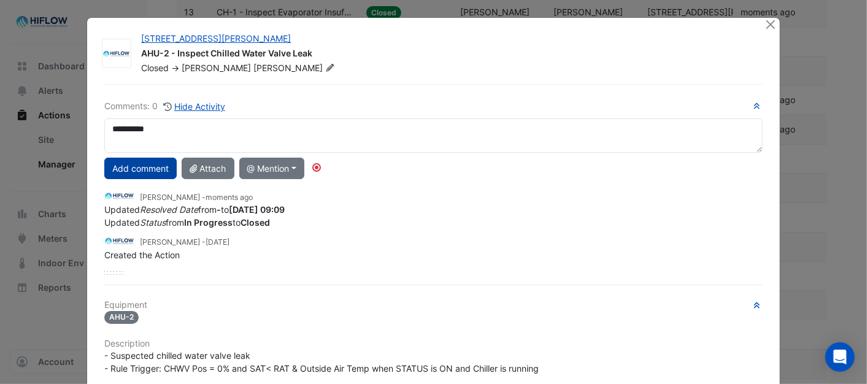
click at [152, 169] on button "Add comment" at bounding box center [140, 168] width 72 height 21
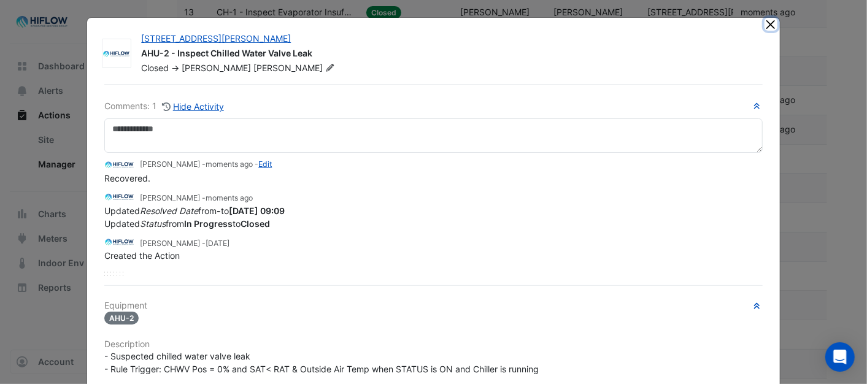
click at [765, 23] on button "Close" at bounding box center [771, 24] width 13 height 13
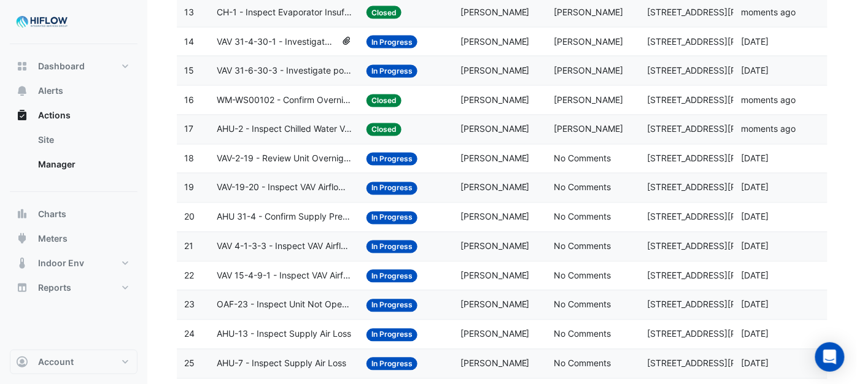
click at [297, 163] on span "VAV-2-19 - Review Unit Overnight Heating (Energy Waste)" at bounding box center [284, 159] width 135 height 14
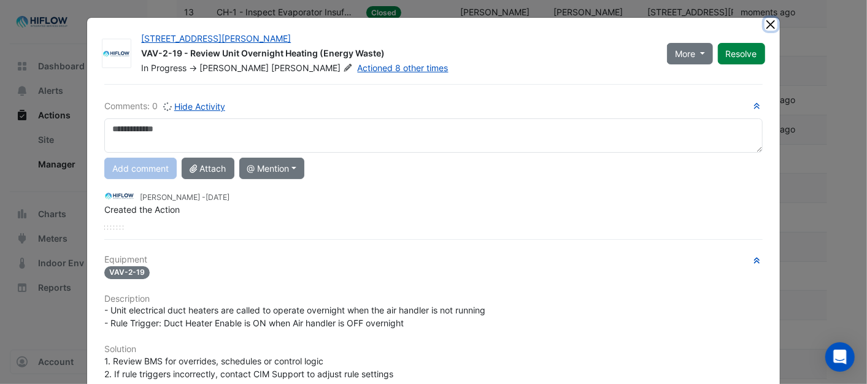
click at [768, 26] on button "Close" at bounding box center [771, 24] width 13 height 13
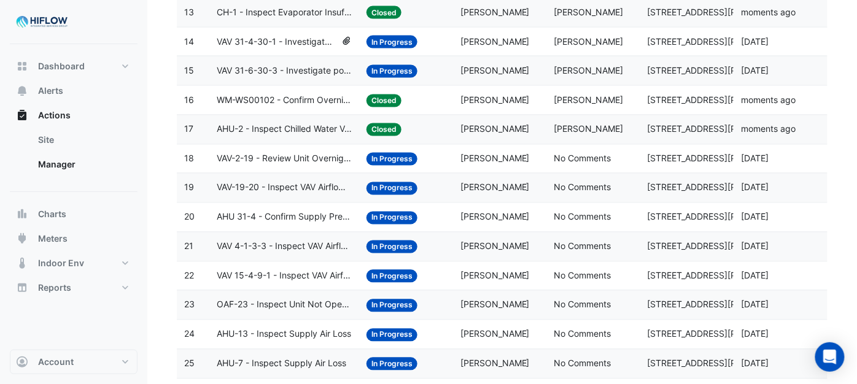
click at [247, 193] on span "VAV-19-20 - Inspect VAV Airflow Leak" at bounding box center [284, 188] width 135 height 14
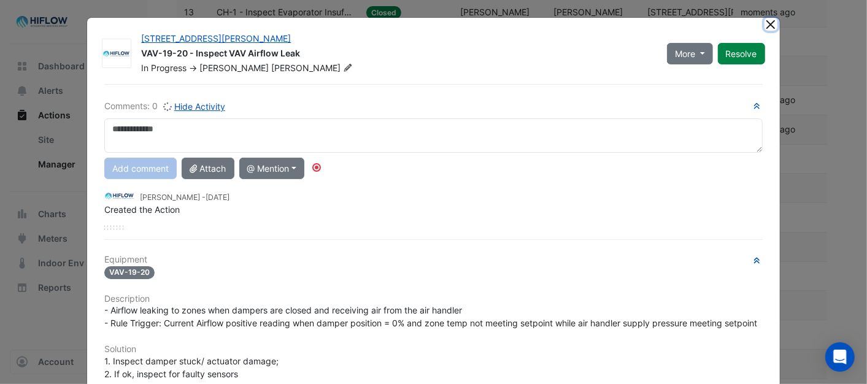
click at [771, 25] on button "Close" at bounding box center [771, 24] width 13 height 13
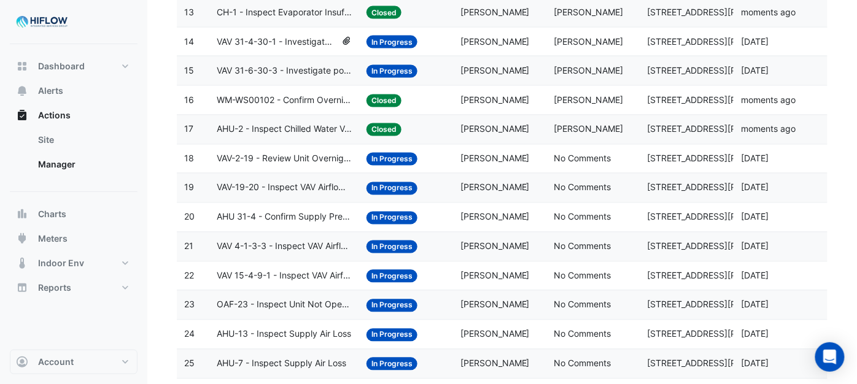
click at [260, 223] on span "AHU 31-4 - Confirm Supply Pressure Override (Energy Waste)" at bounding box center [284, 217] width 135 height 14
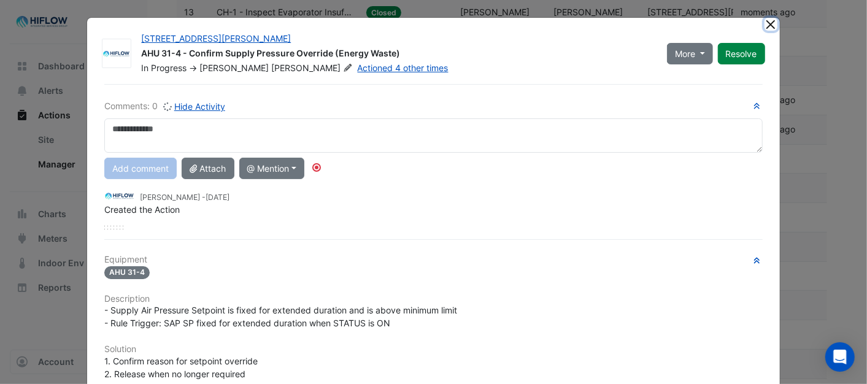
click at [765, 23] on button "Close" at bounding box center [771, 24] width 13 height 13
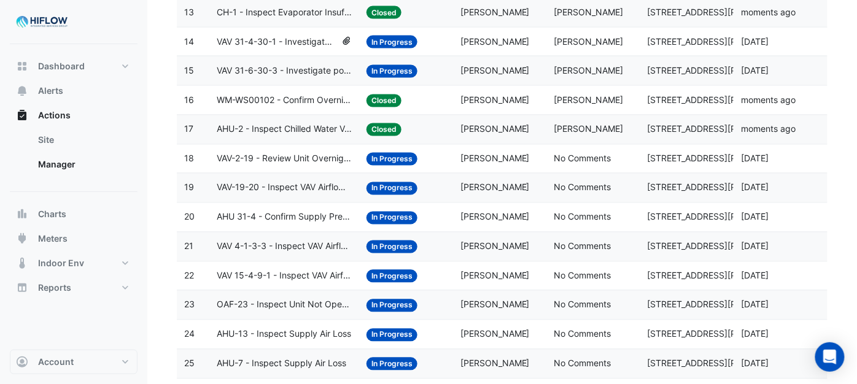
click at [263, 254] on span "VAV 4-1-3-3 - Inspect VAV Airflow Leak" at bounding box center [284, 247] width 135 height 14
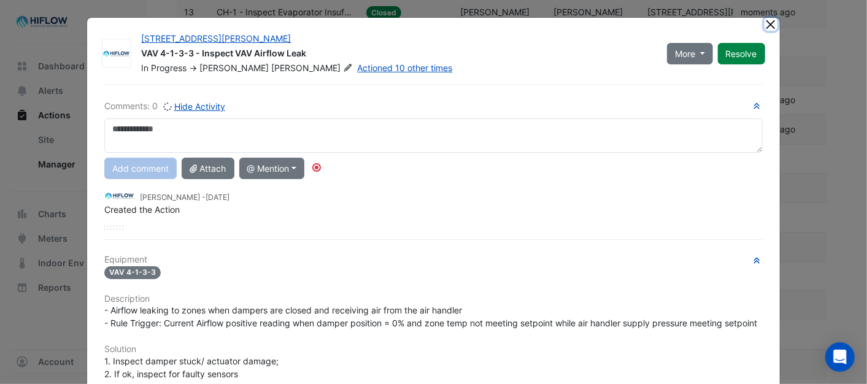
click at [768, 21] on button "Close" at bounding box center [771, 24] width 13 height 13
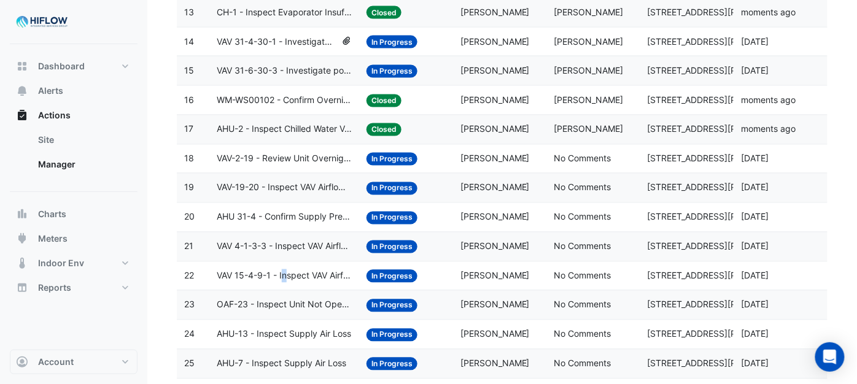
click at [285, 280] on span "VAV 15-4-9-1 - Inspect VAV Airflow Leak" at bounding box center [284, 276] width 135 height 14
drag, startPoint x: 285, startPoint y: 280, endPoint x: 319, endPoint y: 283, distance: 33.9
click at [319, 283] on span "VAV 15-4-9-1 - Inspect VAV Airflow Leak" at bounding box center [284, 276] width 135 height 14
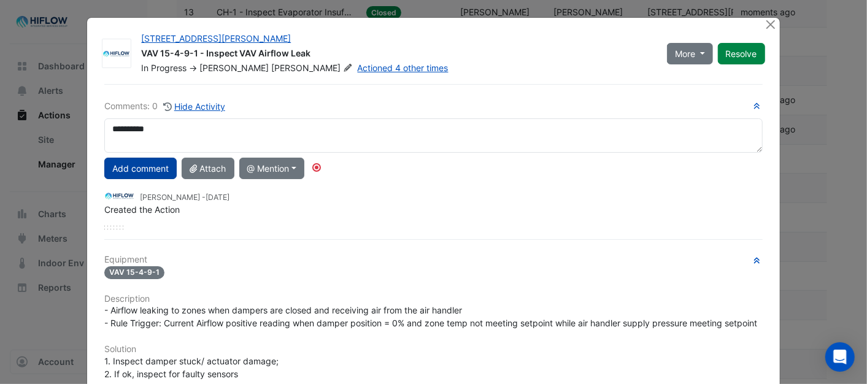
type textarea "**********"
click at [152, 169] on button "Add comment" at bounding box center [140, 168] width 72 height 21
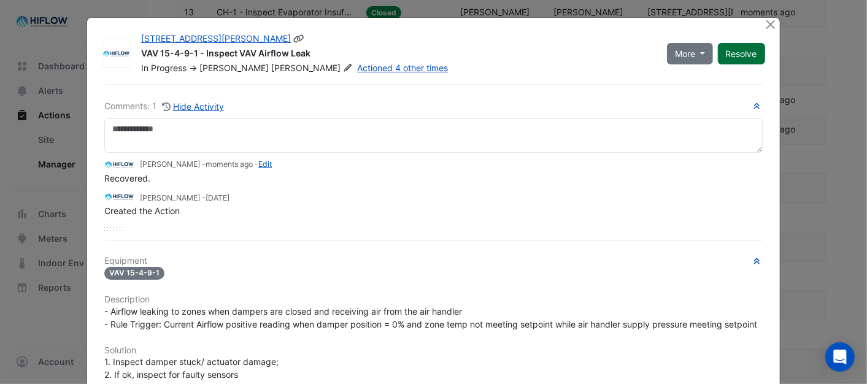
click at [739, 49] on button "Resolve" at bounding box center [741, 53] width 47 height 21
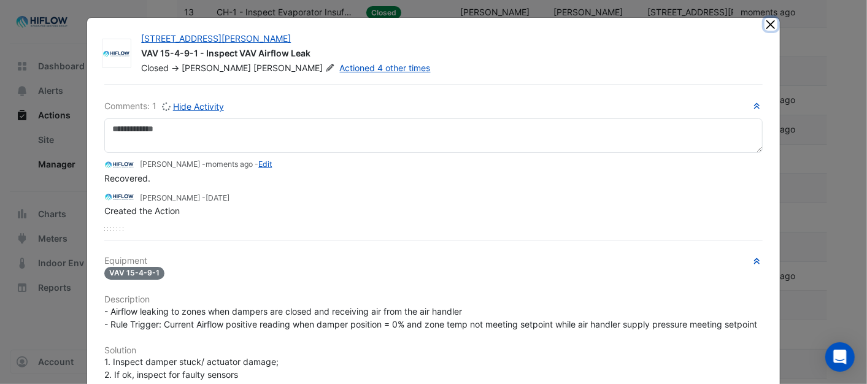
click at [765, 21] on button "Close" at bounding box center [771, 24] width 13 height 13
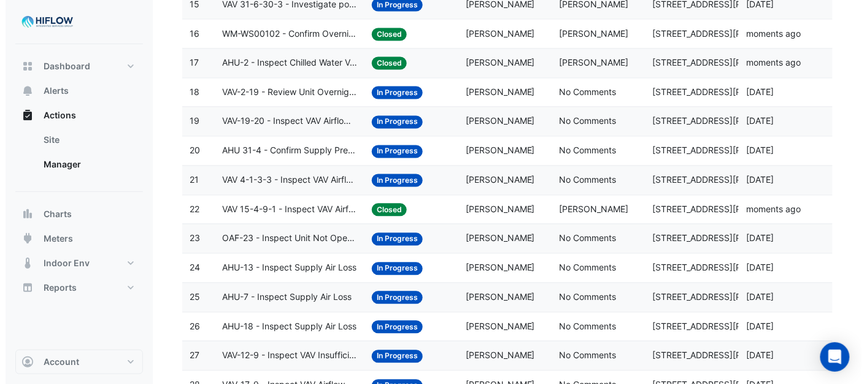
scroll to position [604, 0]
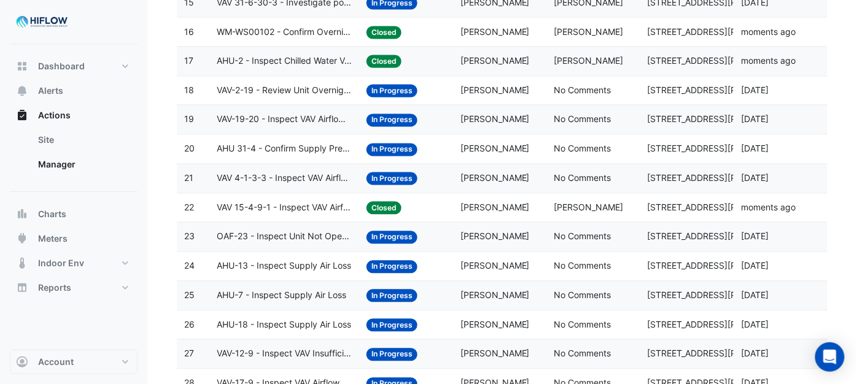
click at [383, 243] on span "In Progress" at bounding box center [391, 237] width 51 height 13
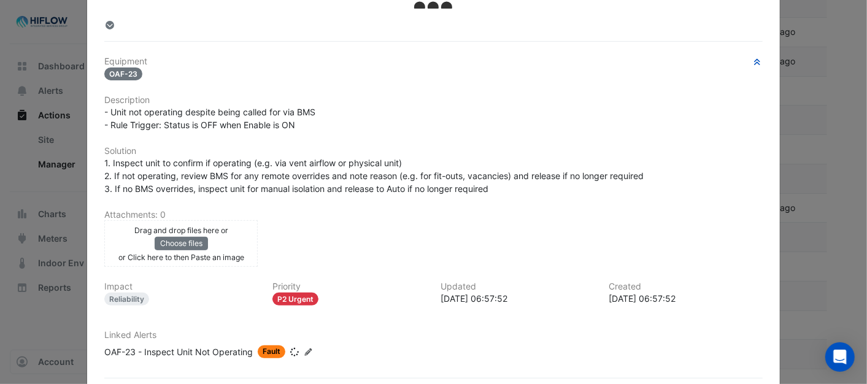
scroll to position [0, 0]
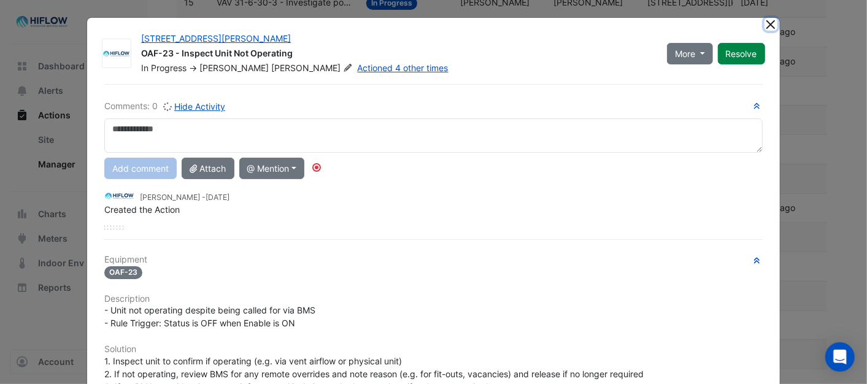
click at [769, 25] on button "Close" at bounding box center [771, 24] width 13 height 13
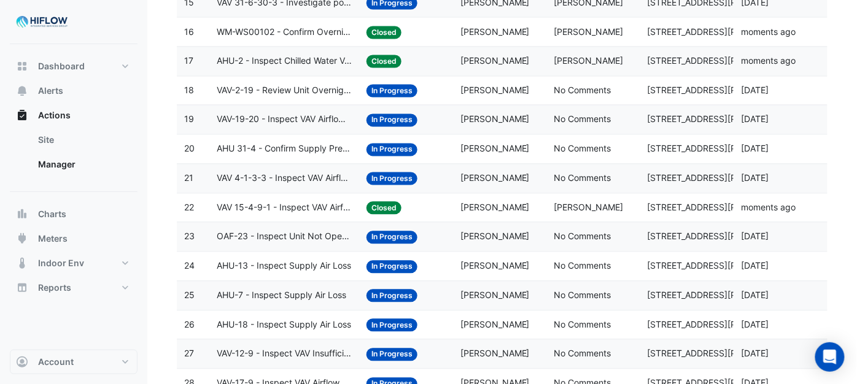
click at [265, 274] on span "AHU-13 - Inspect Supply Air Loss" at bounding box center [284, 267] width 134 height 14
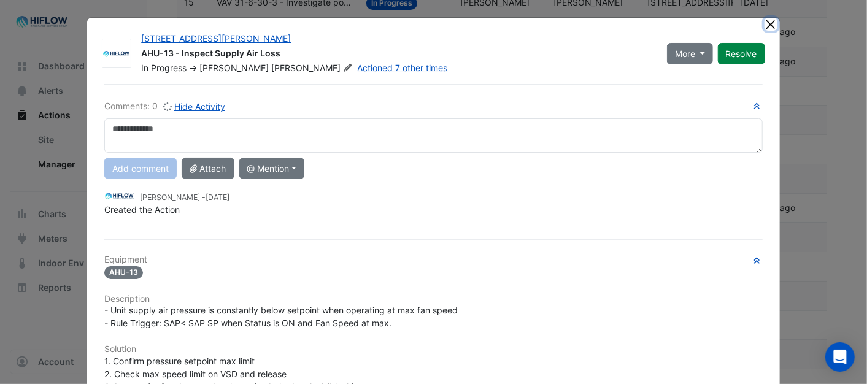
click at [765, 21] on button "Close" at bounding box center [771, 24] width 13 height 13
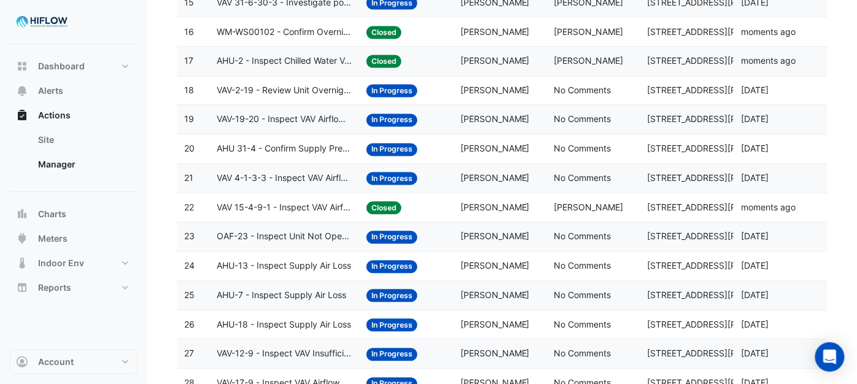
click at [255, 303] on span "AHU-7 - Inspect Supply Air Loss" at bounding box center [281, 296] width 129 height 14
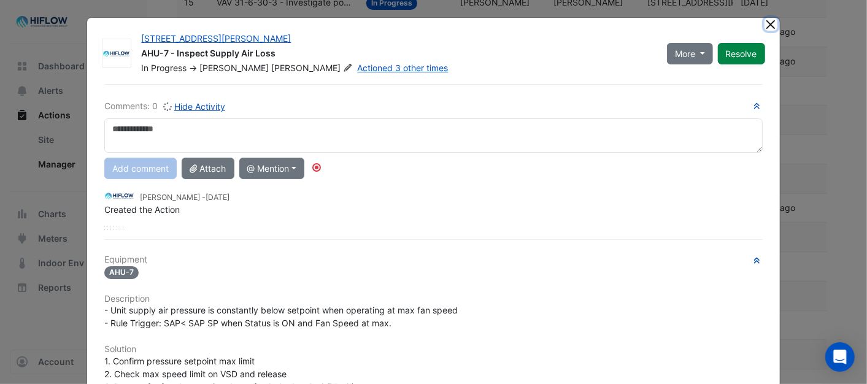
click at [766, 23] on button "Close" at bounding box center [771, 24] width 13 height 13
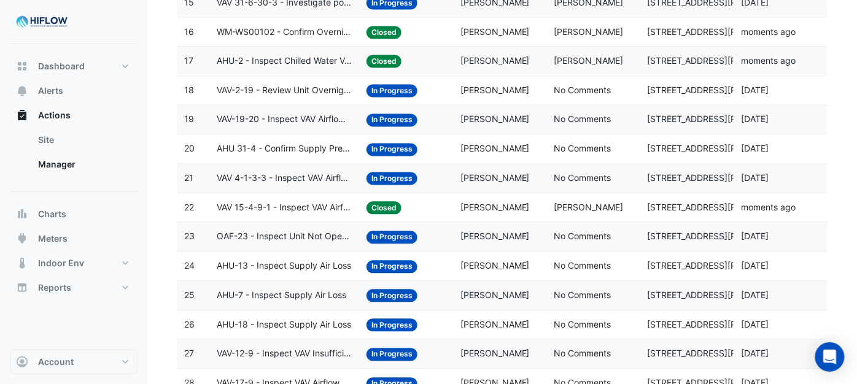
click at [266, 333] on span "AHU-18 - Inspect Supply Air Loss" at bounding box center [284, 325] width 134 height 14
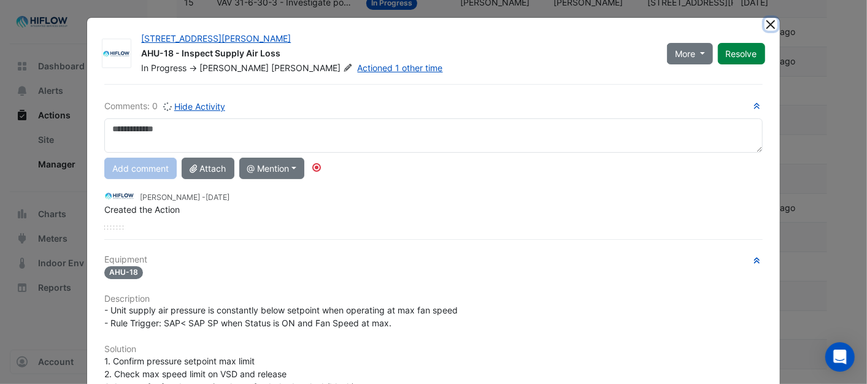
click at [765, 21] on button "Close" at bounding box center [771, 24] width 13 height 13
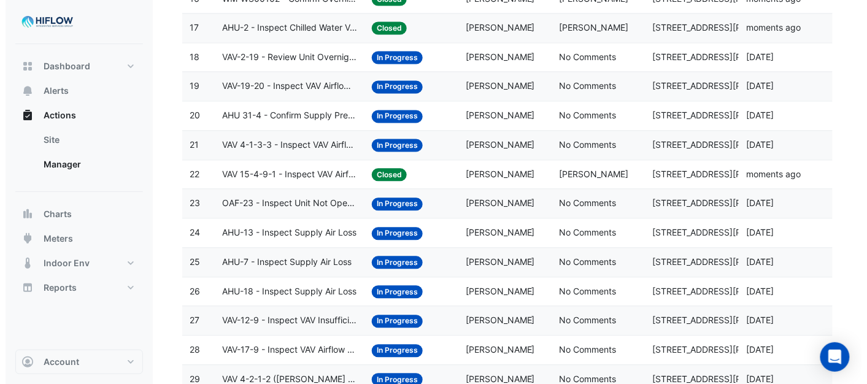
scroll to position [672, 0]
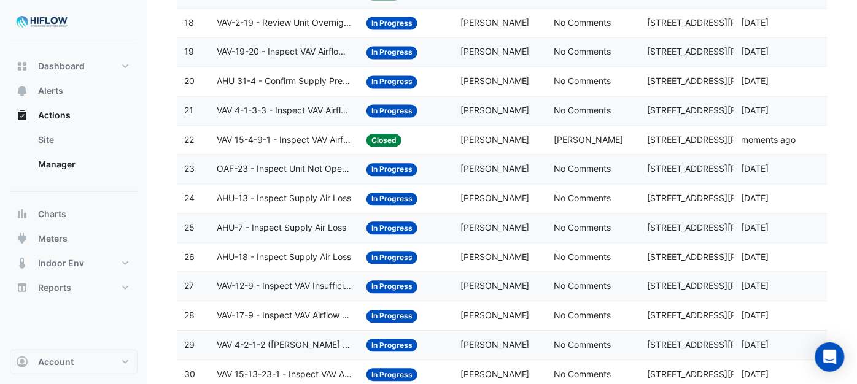
click at [260, 293] on span "VAV-12-9 - Inspect VAV Insufficient Cooling" at bounding box center [284, 286] width 135 height 14
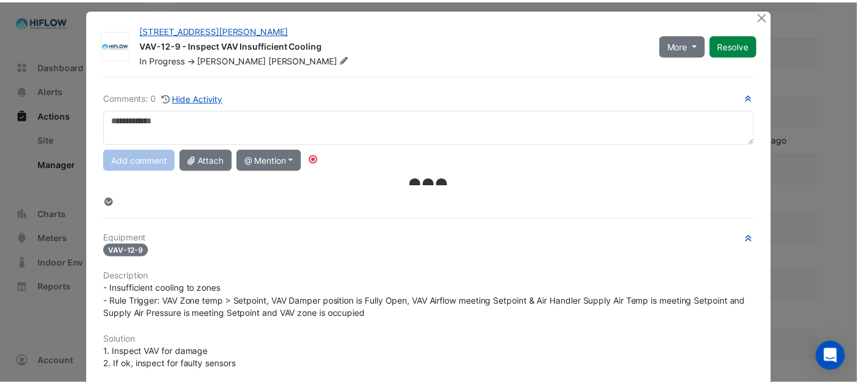
scroll to position [0, 0]
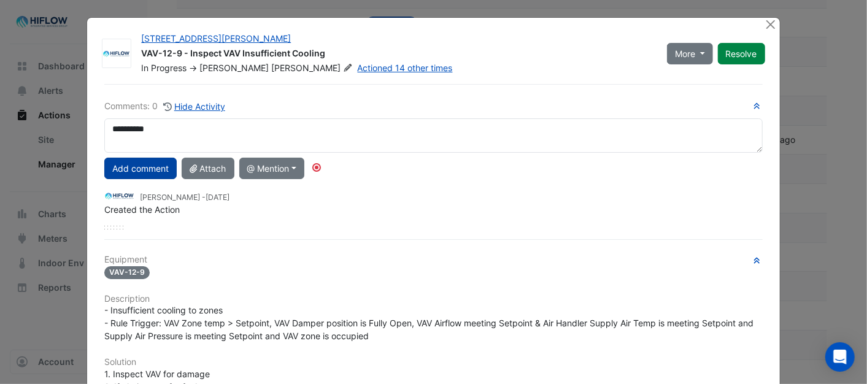
type textarea "**********"
click at [133, 167] on button "Add comment" at bounding box center [140, 168] width 72 height 21
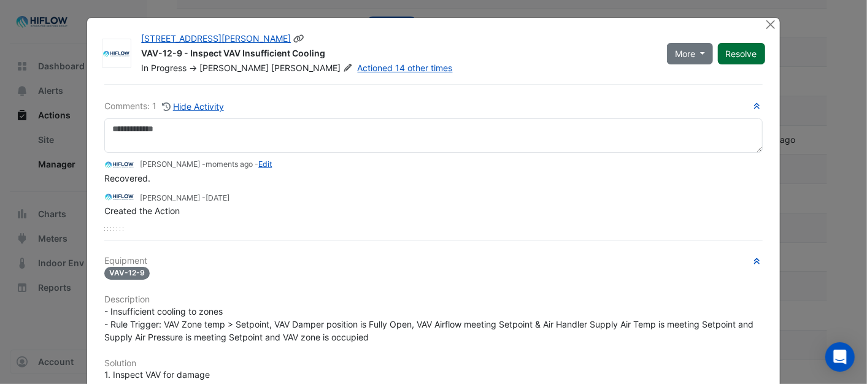
click at [735, 52] on button "Resolve" at bounding box center [741, 53] width 47 height 21
click at [765, 22] on button "Close" at bounding box center [771, 24] width 13 height 13
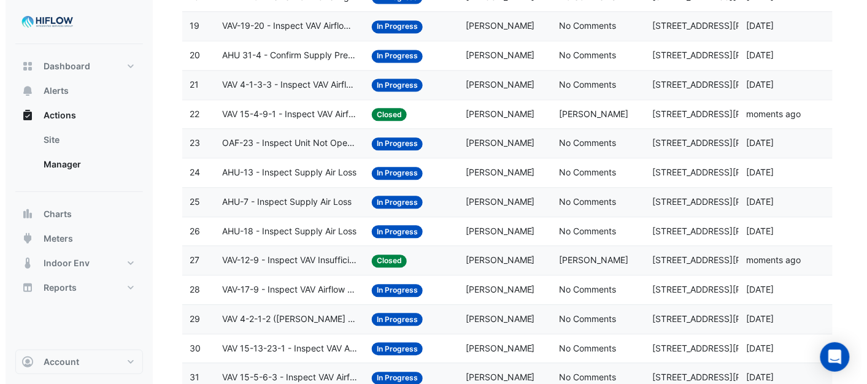
scroll to position [808, 0]
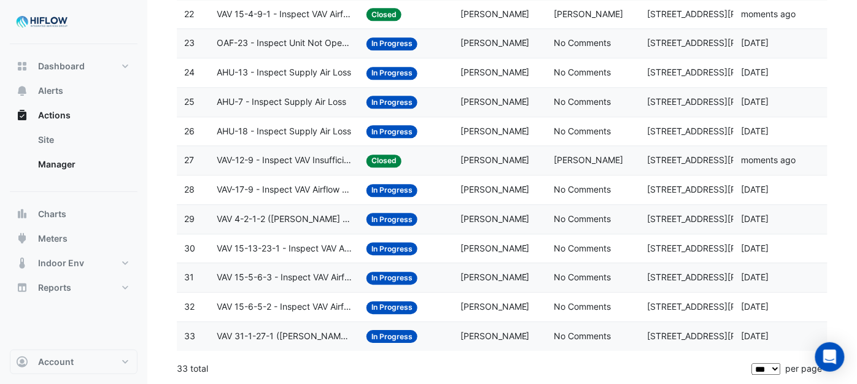
click at [281, 187] on span "VAV-17-9 - Inspect VAV Airflow Block" at bounding box center [284, 190] width 135 height 14
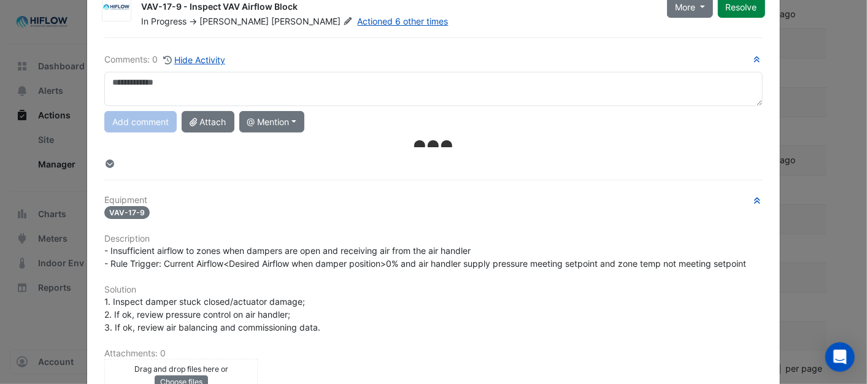
scroll to position [0, 0]
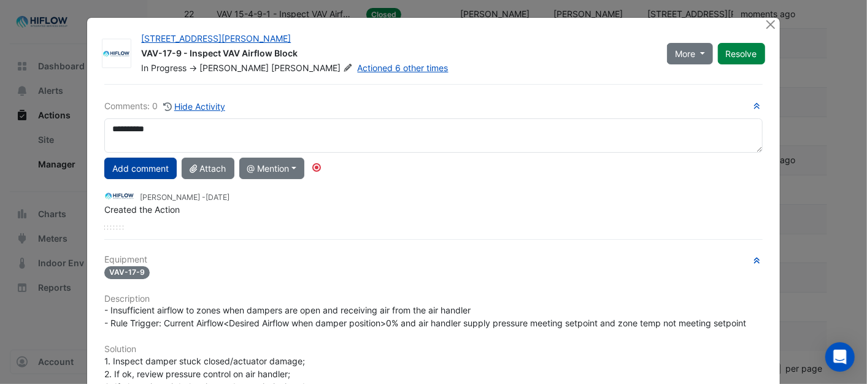
type textarea "**********"
click at [147, 167] on button "Add comment" at bounding box center [140, 168] width 72 height 21
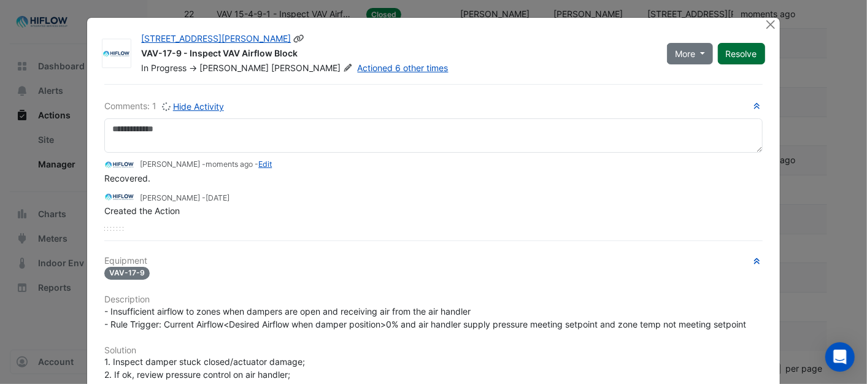
click at [747, 56] on button "Resolve" at bounding box center [741, 53] width 47 height 21
click at [765, 23] on button "Close" at bounding box center [771, 24] width 13 height 13
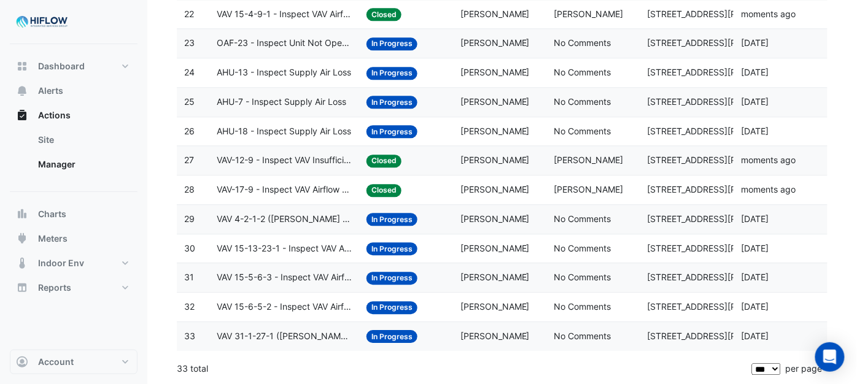
click at [273, 216] on span "VAV 4-2-1-2 ([PERSON_NAME] IE) - Review Critical Sensor Outside Range" at bounding box center [284, 219] width 135 height 14
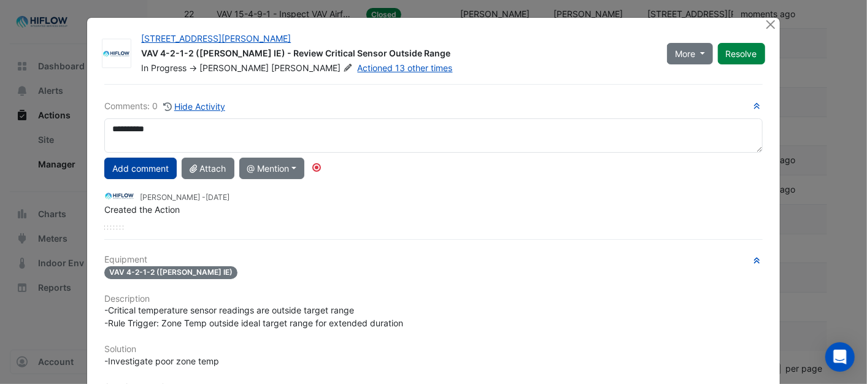
type textarea "**********"
click at [145, 169] on button "Add comment" at bounding box center [140, 168] width 72 height 21
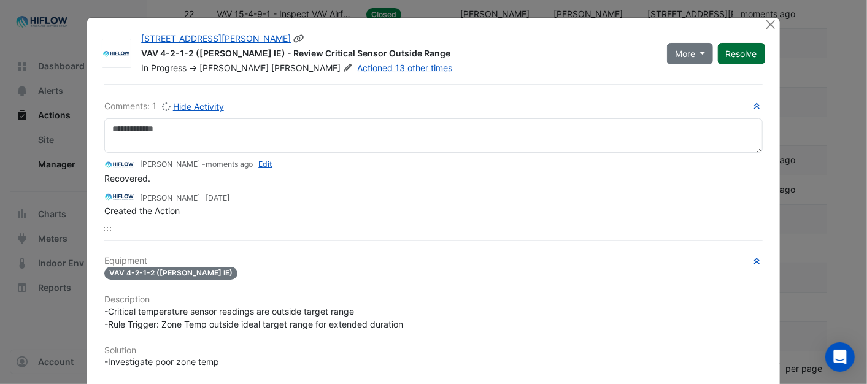
click at [749, 54] on button "Resolve" at bounding box center [741, 53] width 47 height 21
click at [766, 23] on button "Close" at bounding box center [771, 24] width 13 height 13
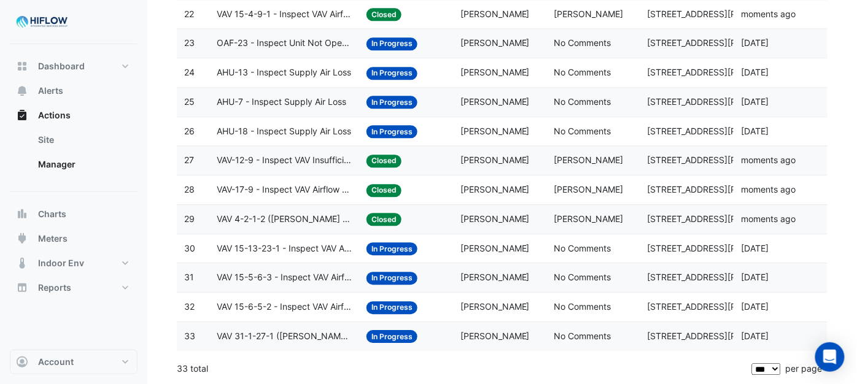
click at [295, 247] on span "VAV 15-13-23-1 - Inspect VAV Airflow Block" at bounding box center [284, 249] width 135 height 14
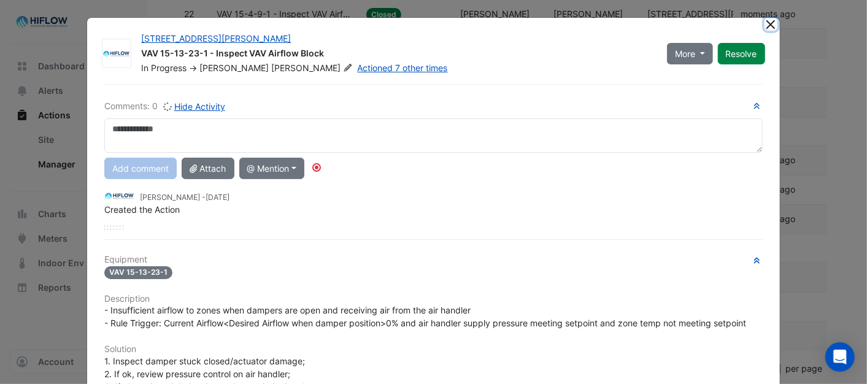
click at [766, 23] on button "Close" at bounding box center [771, 24] width 13 height 13
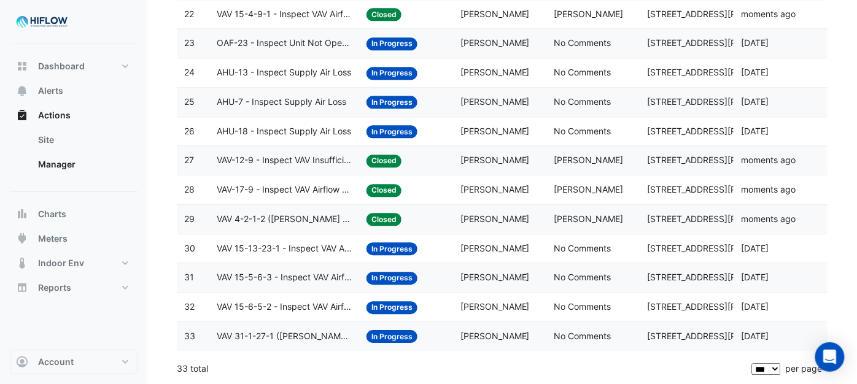
click at [258, 277] on span "VAV 15-5-6-3 - Inspect VAV Airflow Block" at bounding box center [284, 278] width 135 height 14
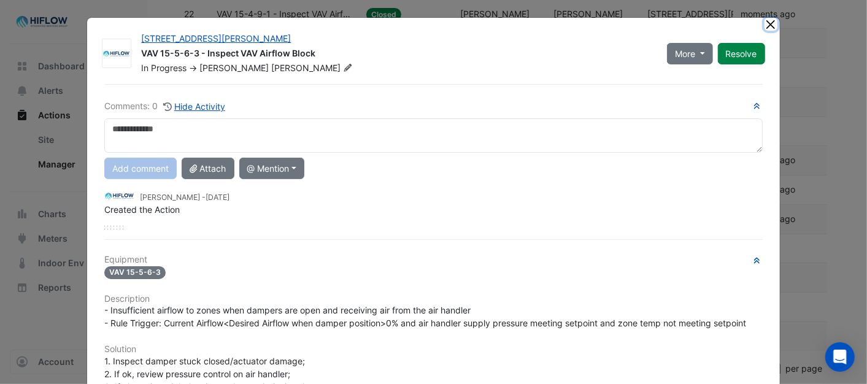
click at [766, 23] on button "Close" at bounding box center [771, 24] width 13 height 13
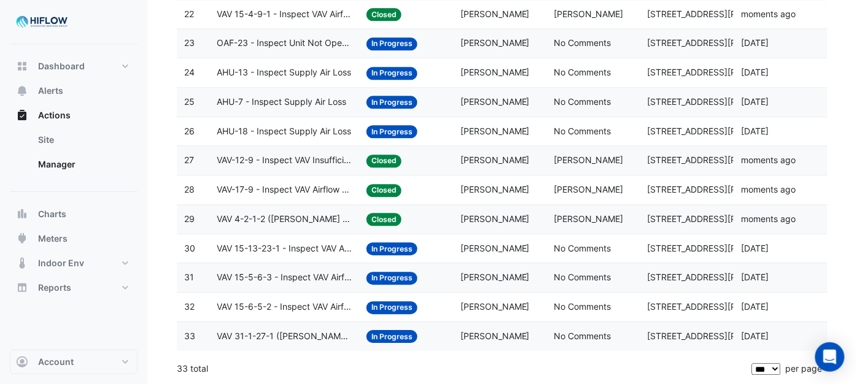
click at [271, 245] on span "VAV 15-13-23-1 - Inspect VAV Airflow Block" at bounding box center [284, 249] width 135 height 14
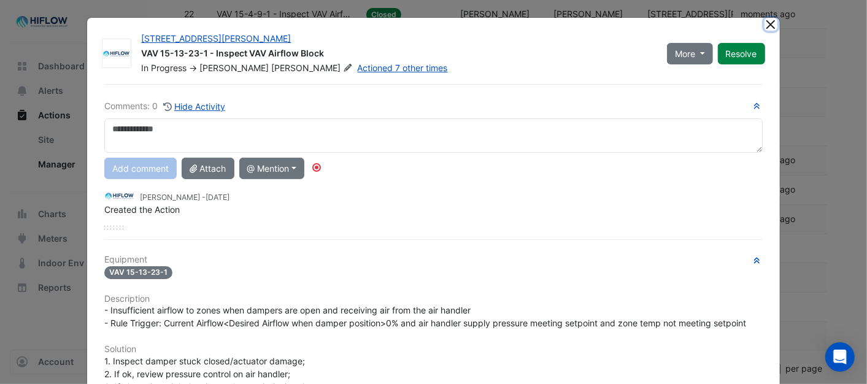
click at [765, 22] on button "Close" at bounding box center [771, 24] width 13 height 13
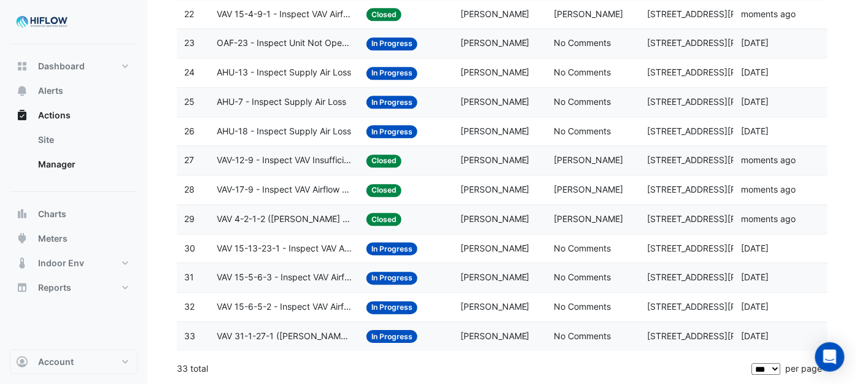
click at [266, 279] on span "VAV 15-5-6-3 - Inspect VAV Airflow Block" at bounding box center [284, 278] width 135 height 14
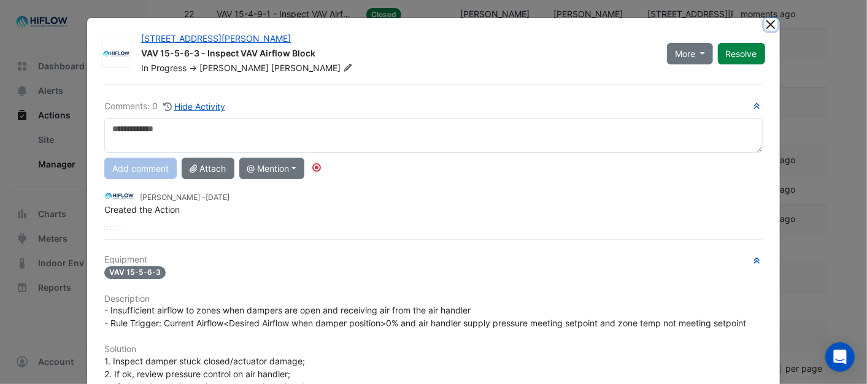
click at [765, 19] on button "Close" at bounding box center [771, 24] width 13 height 13
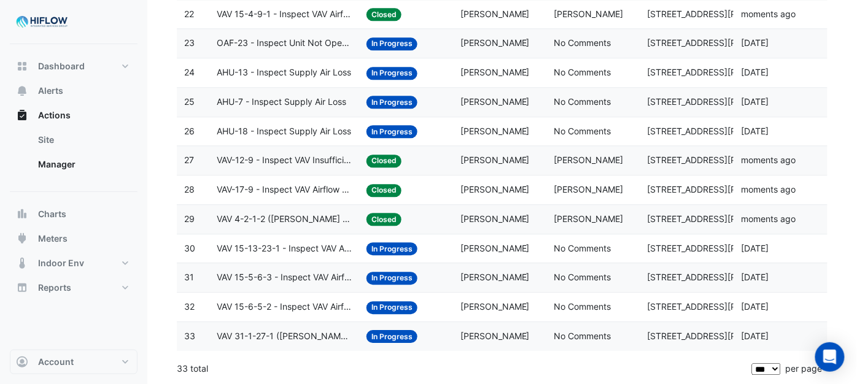
click at [241, 307] on span "VAV 15-6-5-2 - Inspect VAV Airflow Block" at bounding box center [284, 307] width 135 height 14
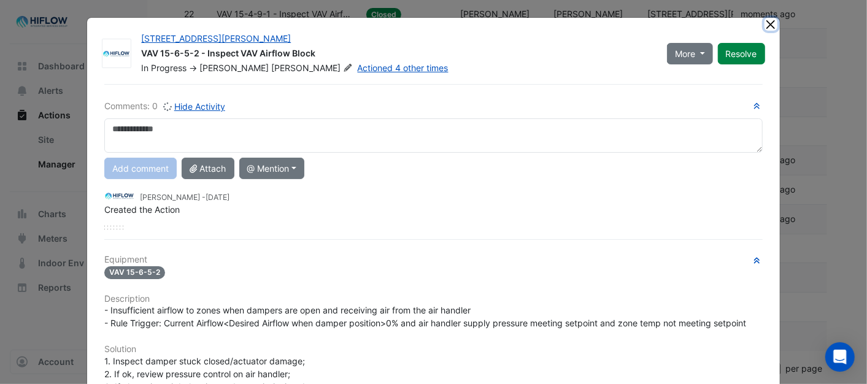
click at [765, 22] on button "Close" at bounding box center [771, 24] width 13 height 13
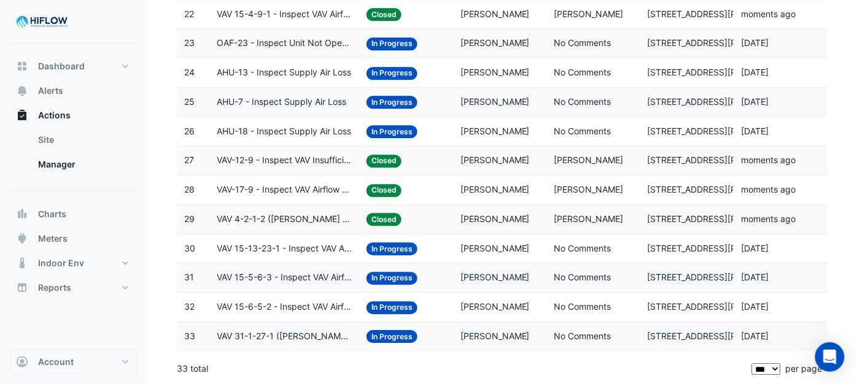
click at [248, 338] on span "VAV 31-1-27-1 ([PERSON_NAME] IE) - Review Critical Sensor Outside Range" at bounding box center [284, 336] width 135 height 14
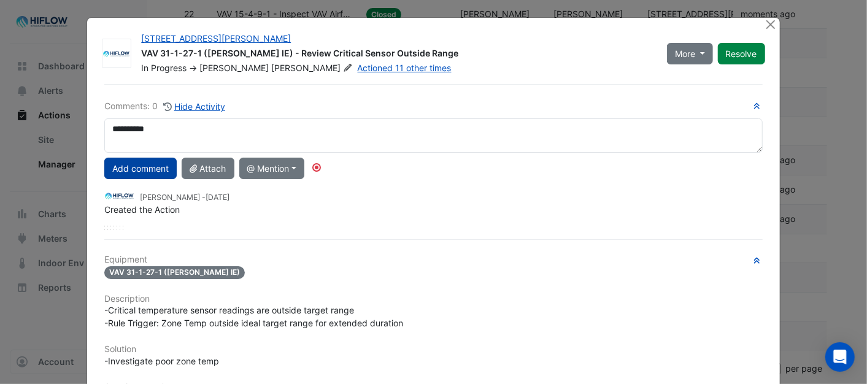
type textarea "**********"
click at [143, 164] on button "Add comment" at bounding box center [140, 168] width 72 height 21
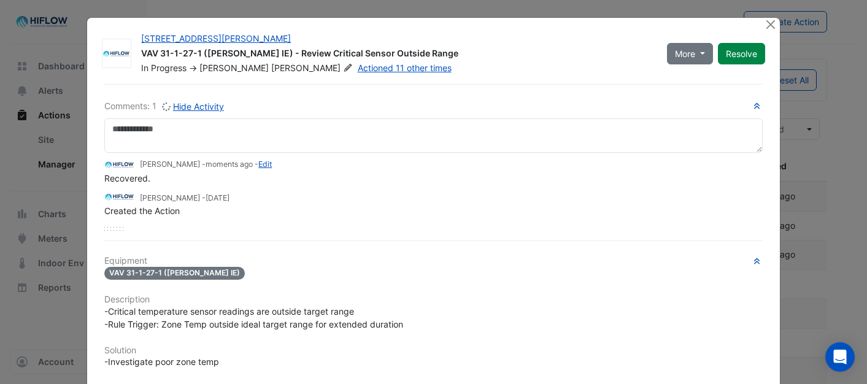
select select "***"
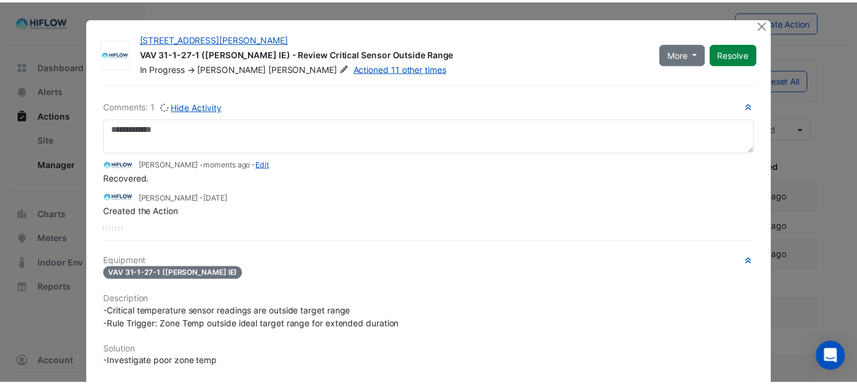
scroll to position [808, 0]
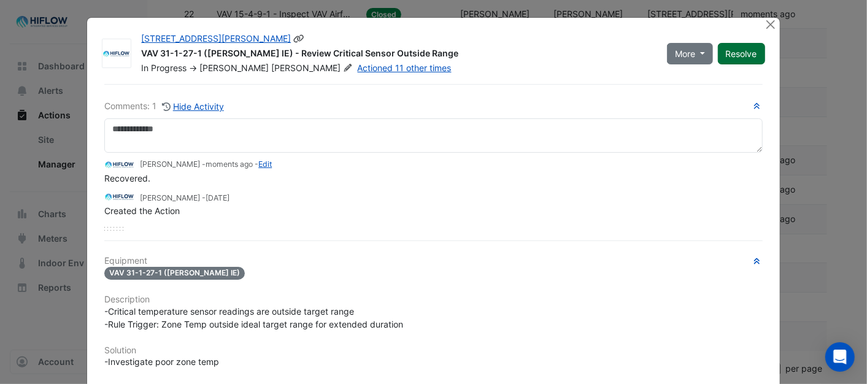
click at [728, 53] on button "Resolve" at bounding box center [741, 53] width 47 height 21
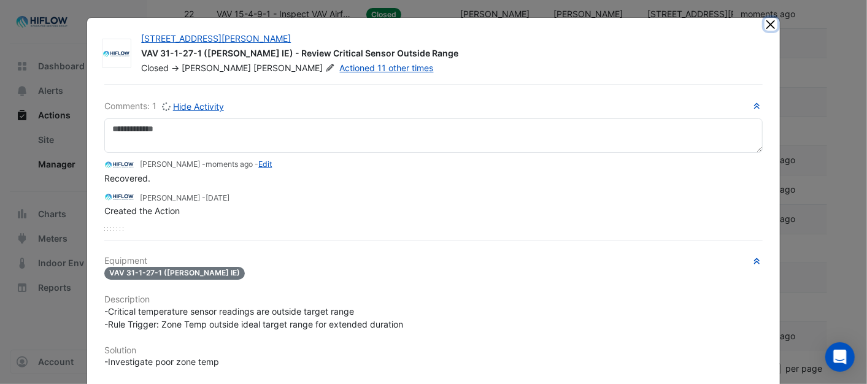
click at [765, 25] on button "Close" at bounding box center [771, 24] width 13 height 13
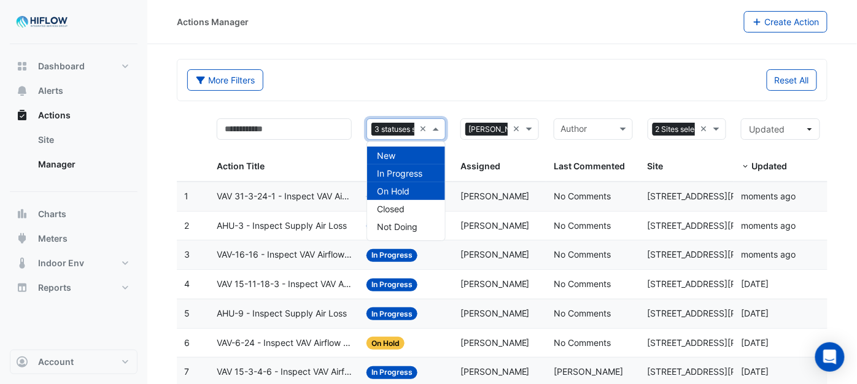
scroll to position [0, 38]
click at [436, 134] on span at bounding box center [436, 129] width 15 height 14
click at [394, 228] on span "Not Doing" at bounding box center [397, 226] width 40 height 10
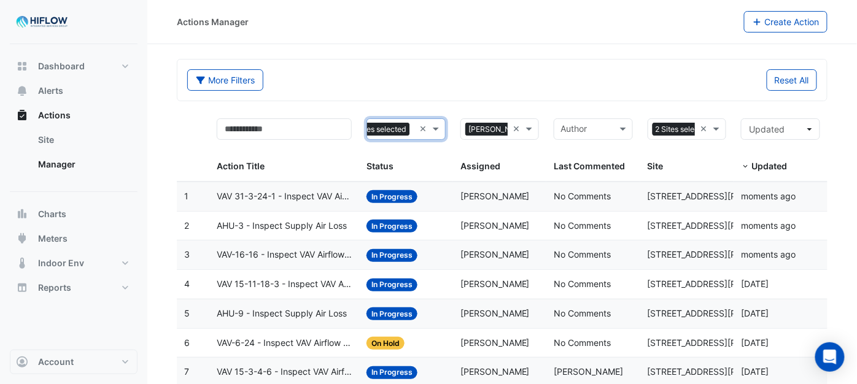
click at [458, 60] on div "More Filters Reset All" at bounding box center [501, 80] width 649 height 41
click at [480, 34] on div "Actions Manager Create Action" at bounding box center [501, 22] width 709 height 44
